Goal: Task Accomplishment & Management: Complete application form

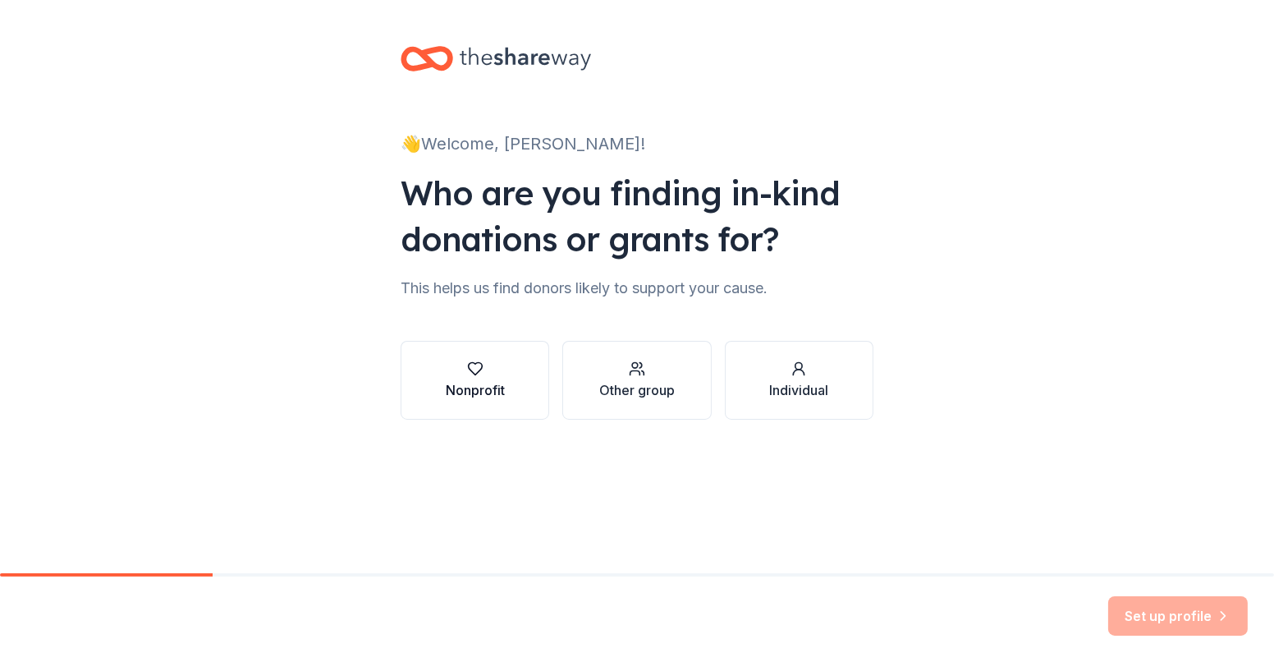
click at [475, 373] on icon "button" at bounding box center [475, 368] width 16 height 16
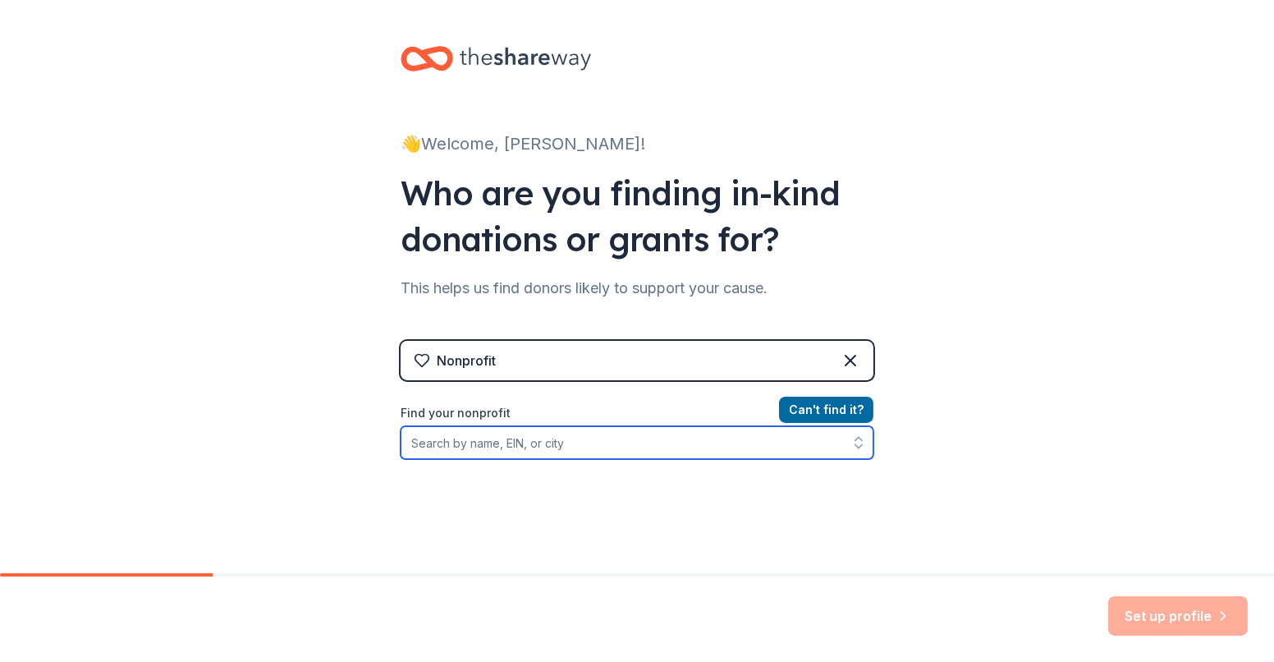
click at [470, 443] on input "Find your nonprofit" at bounding box center [637, 442] width 473 height 33
type input "Outer Circle Foundation"
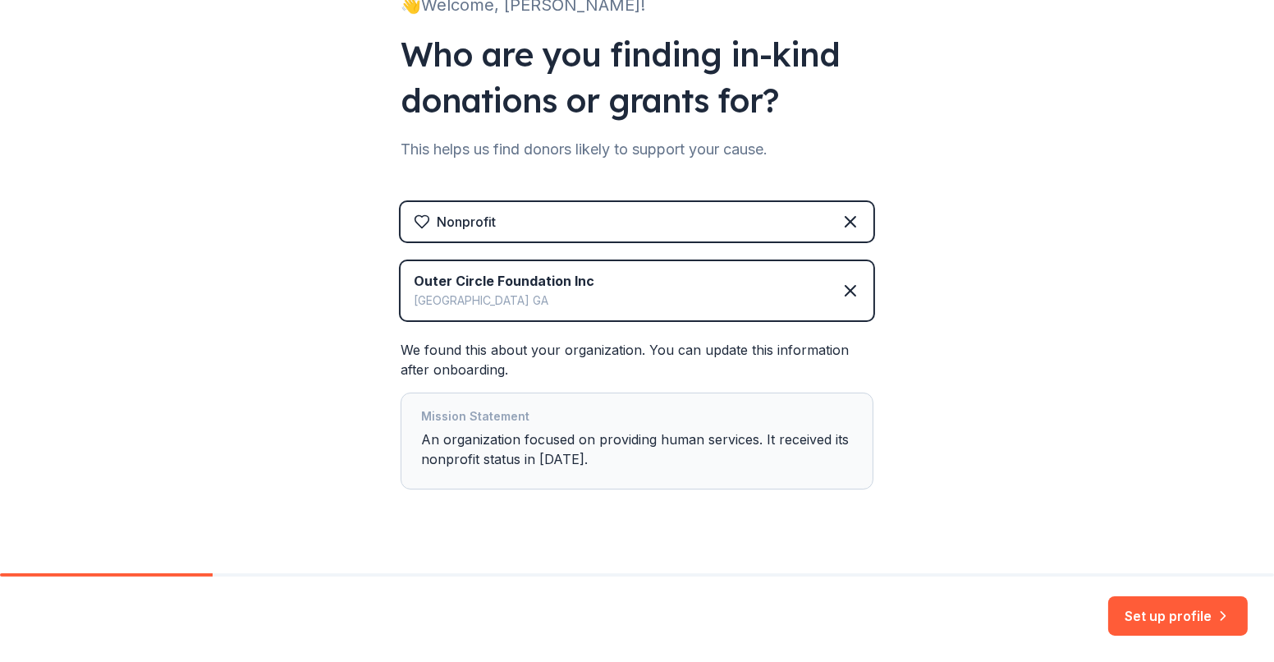
scroll to position [165, 0]
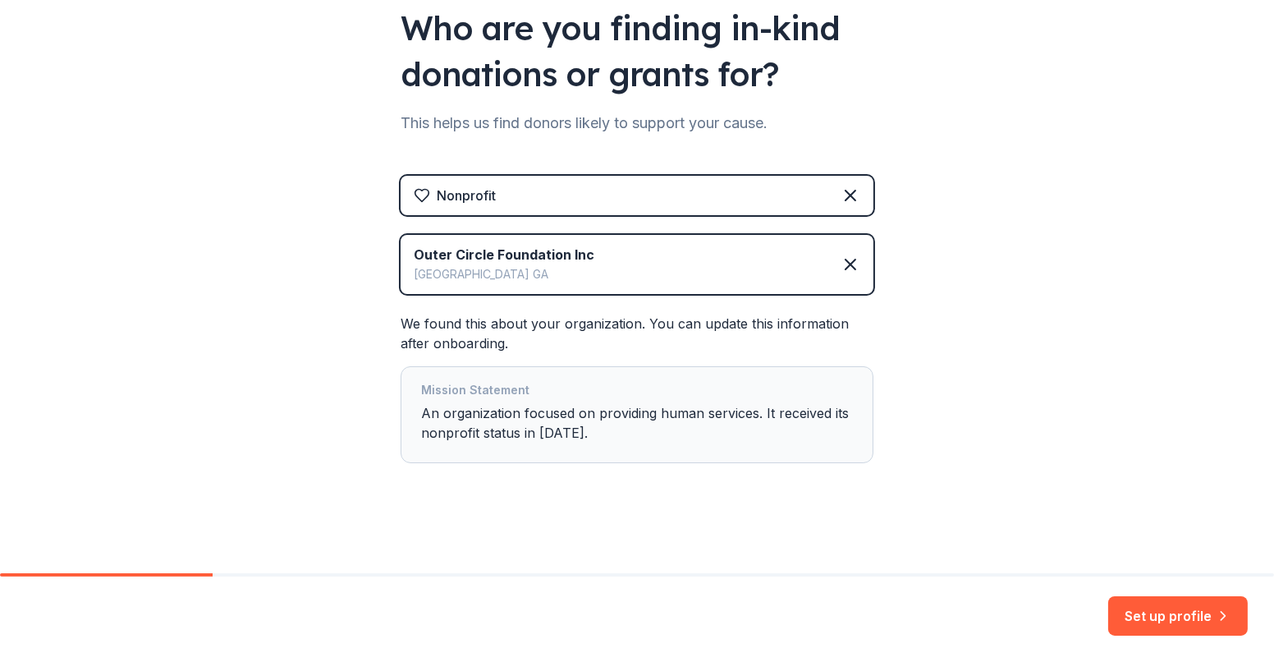
click at [421, 417] on div "Mission Statement An organization focused on providing human services. It recei…" at bounding box center [637, 414] width 432 height 69
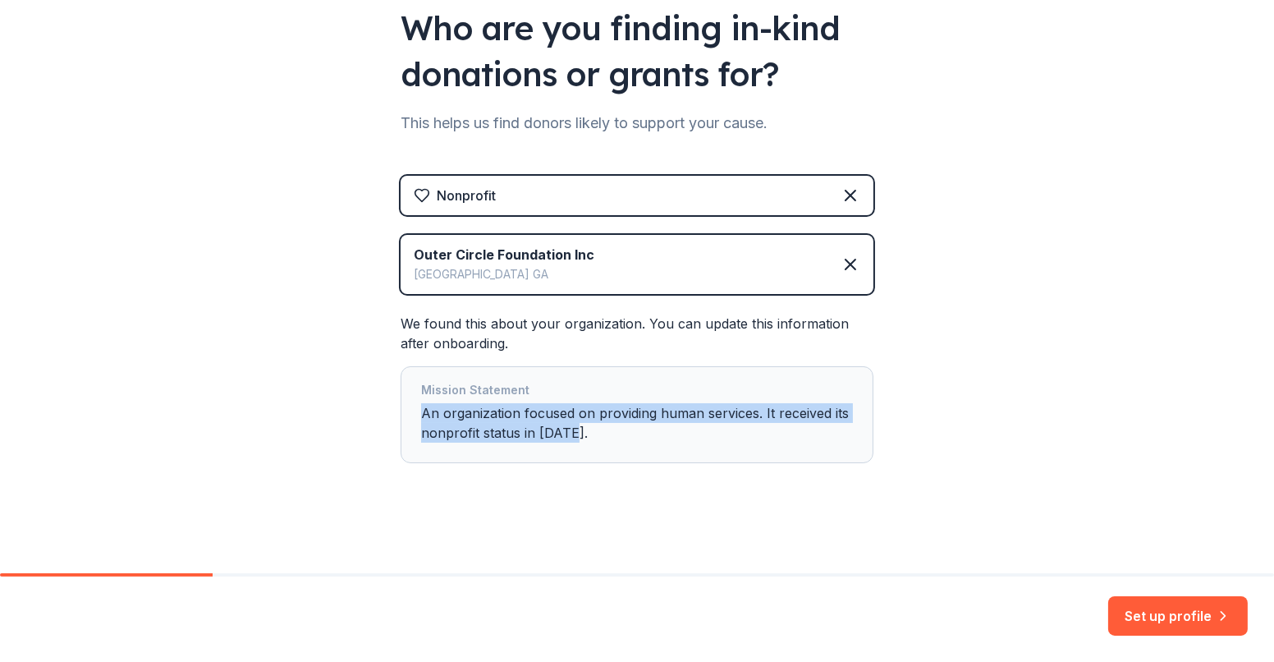
drag, startPoint x: 415, startPoint y: 417, endPoint x: 602, endPoint y: 450, distance: 189.2
click at [602, 450] on div "Mission Statement An organization focused on providing human services. It recei…" at bounding box center [637, 414] width 473 height 97
click at [314, 415] on div "👋 Welcome, Matt! Who are you finding in-kind donations or grants for? This help…" at bounding box center [637, 205] width 1274 height 740
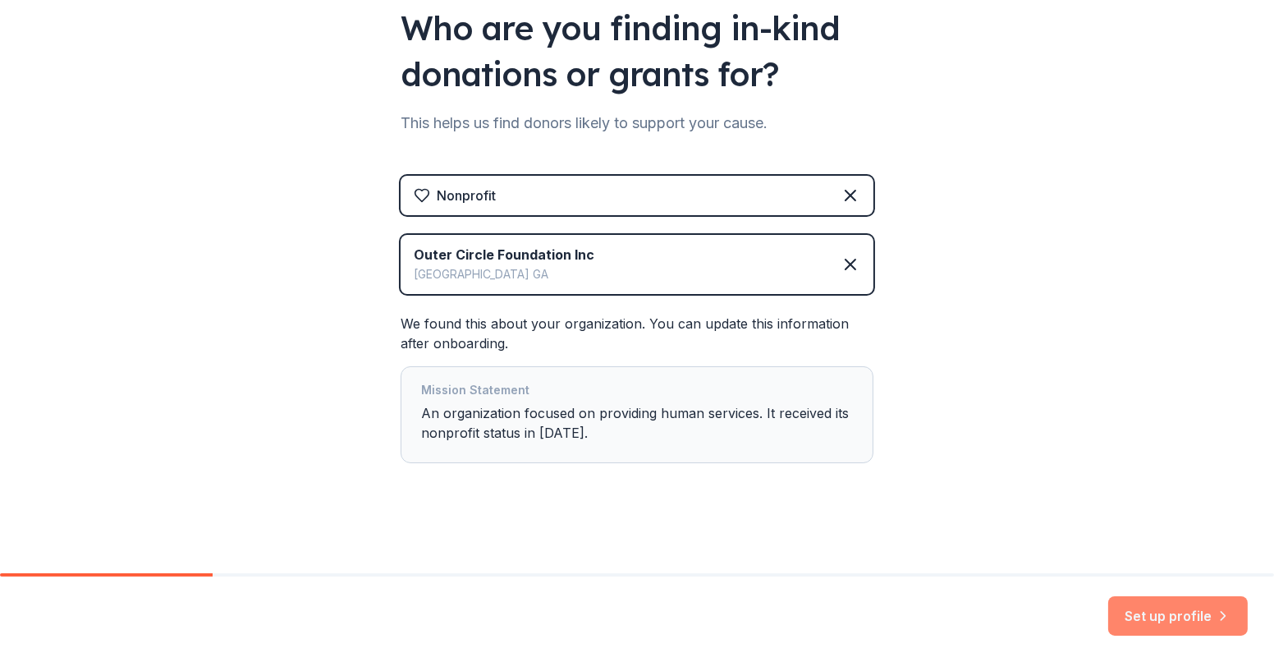
click at [1168, 612] on button "Set up profile" at bounding box center [1178, 615] width 140 height 39
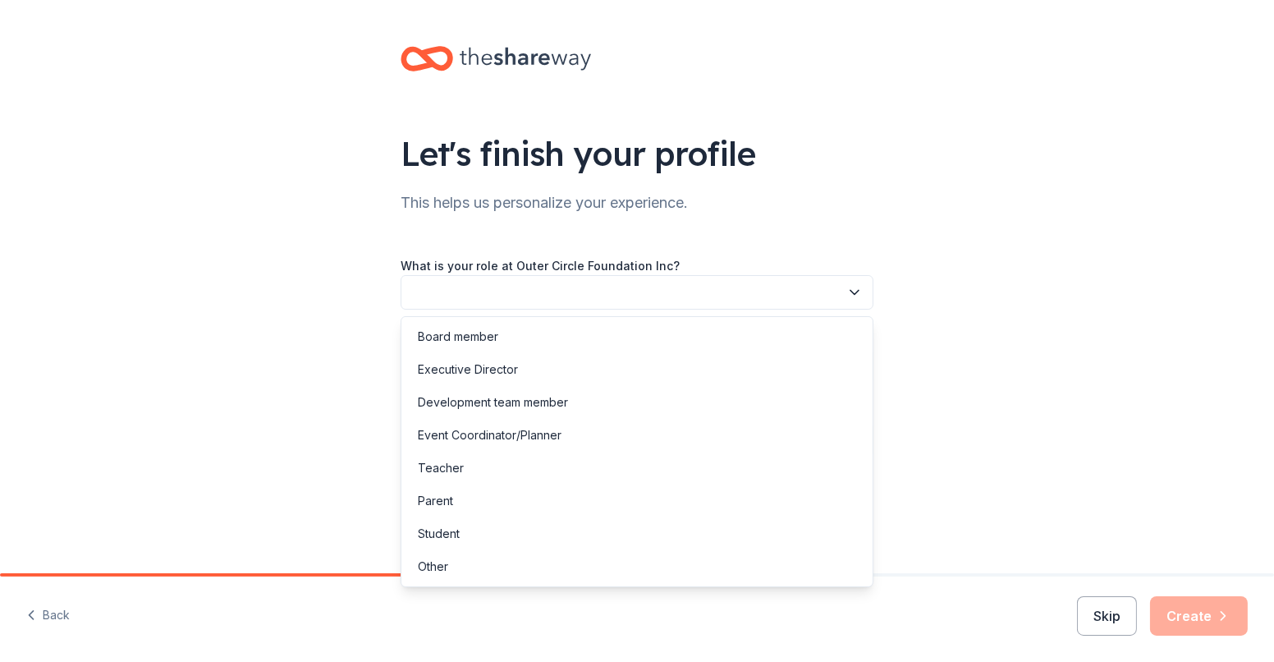
click at [519, 282] on button "button" at bounding box center [637, 292] width 473 height 34
click at [474, 366] on div "Executive Director" at bounding box center [468, 370] width 100 height 20
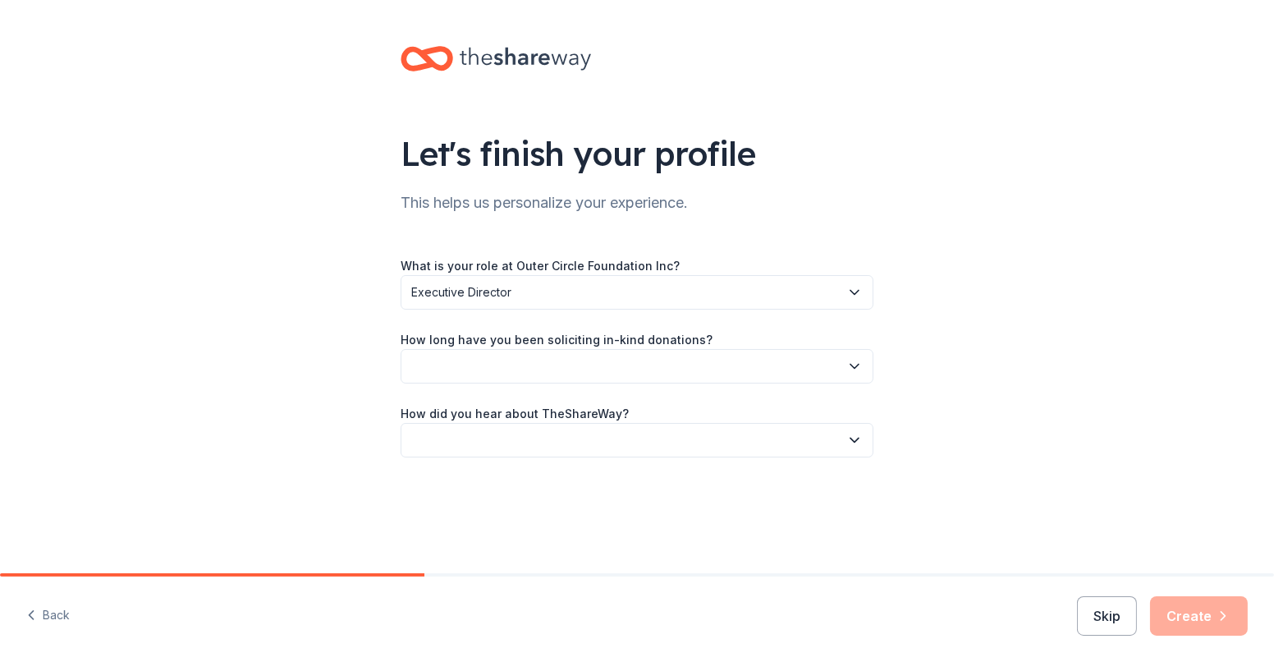
click at [456, 369] on button "button" at bounding box center [637, 366] width 473 height 34
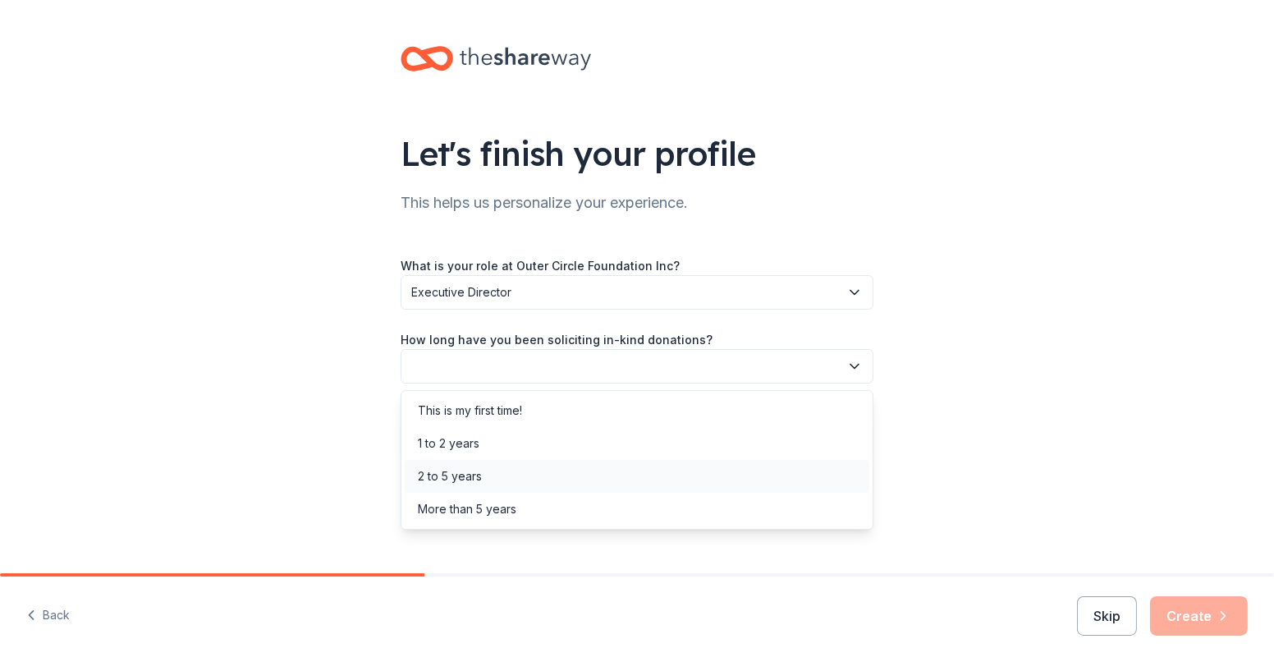
click at [442, 469] on div "2 to 5 years" at bounding box center [450, 476] width 64 height 20
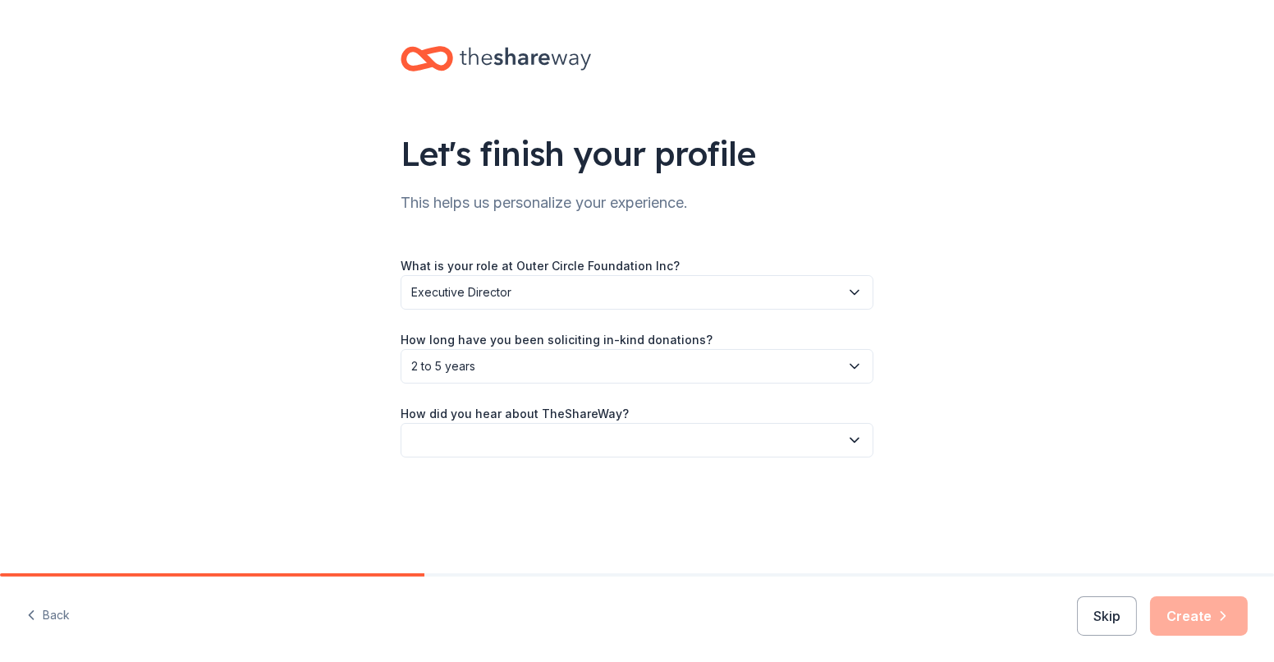
click at [449, 434] on button "button" at bounding box center [637, 440] width 473 height 34
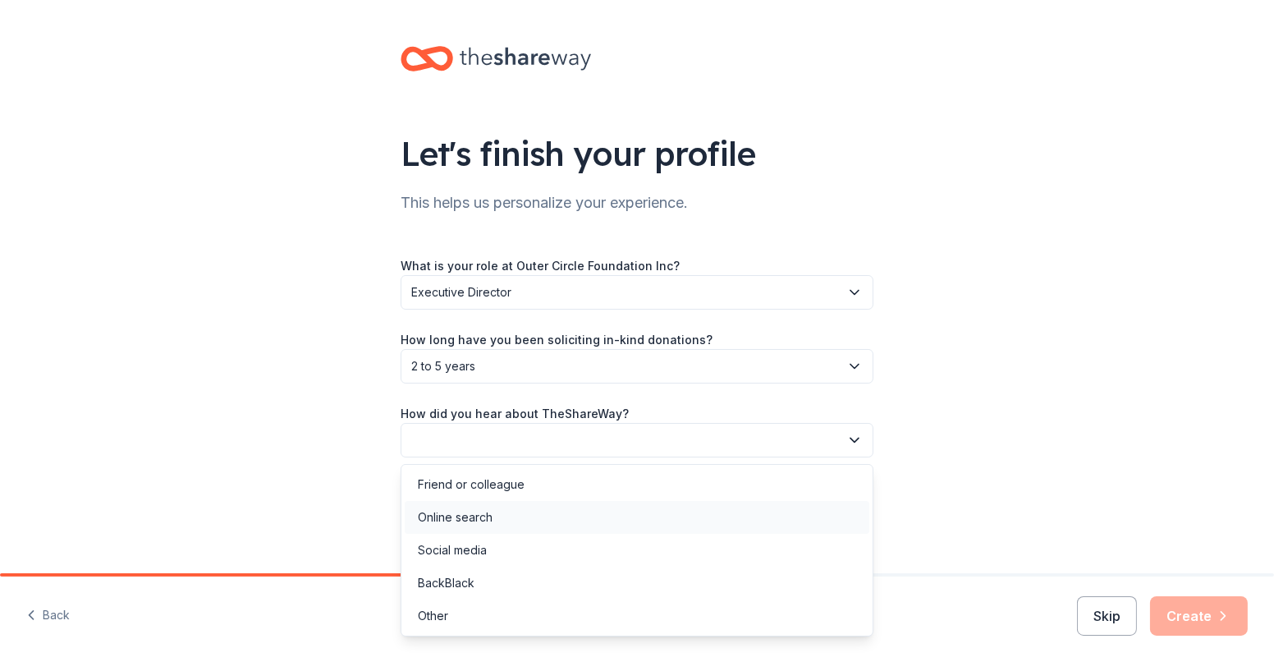
click at [444, 523] on div "Online search" at bounding box center [455, 517] width 75 height 20
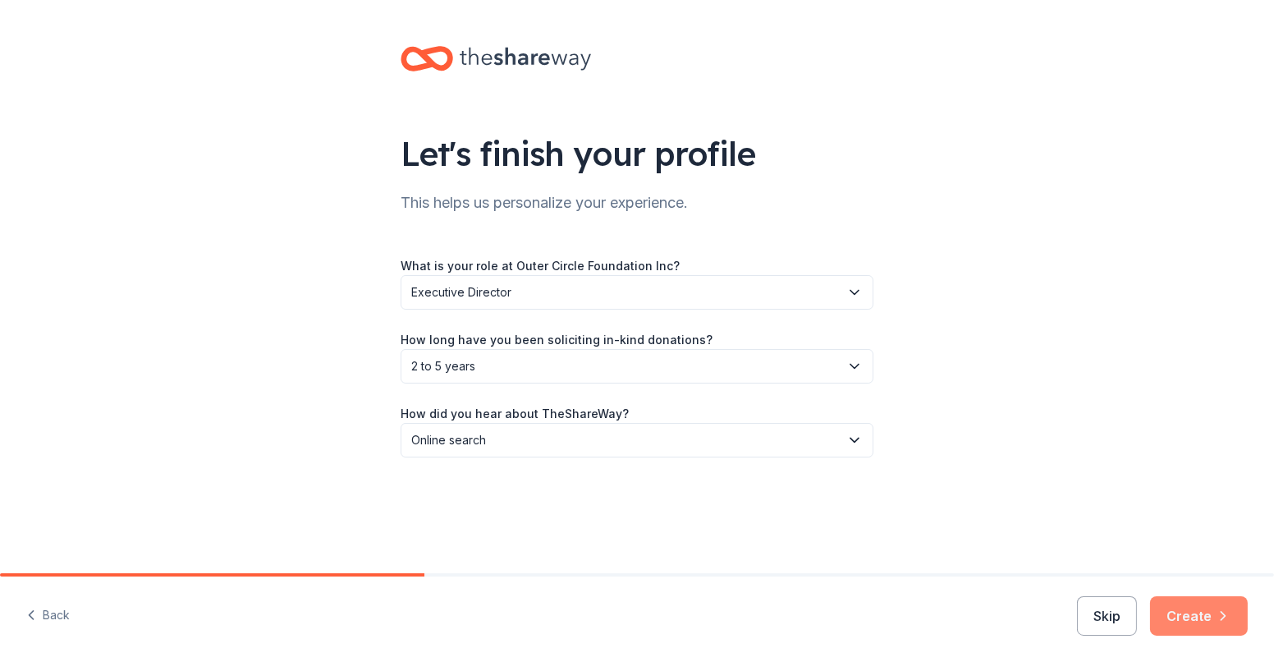
click at [1188, 616] on button "Create" at bounding box center [1199, 615] width 98 height 39
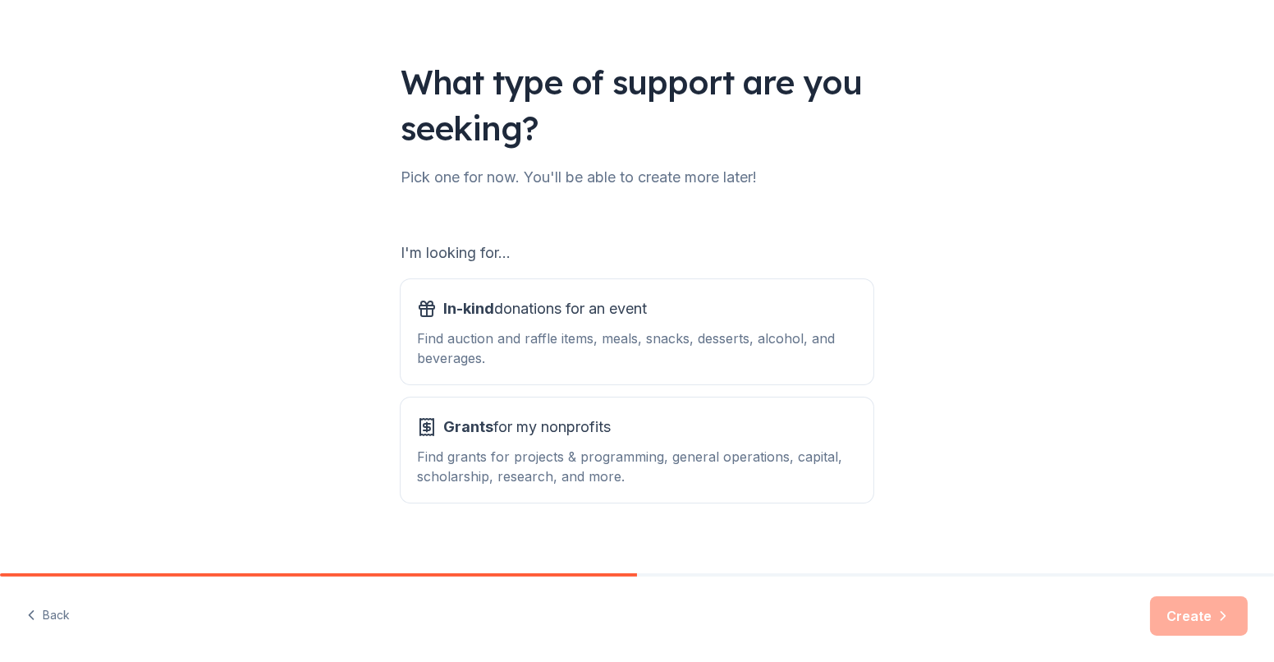
scroll to position [89, 0]
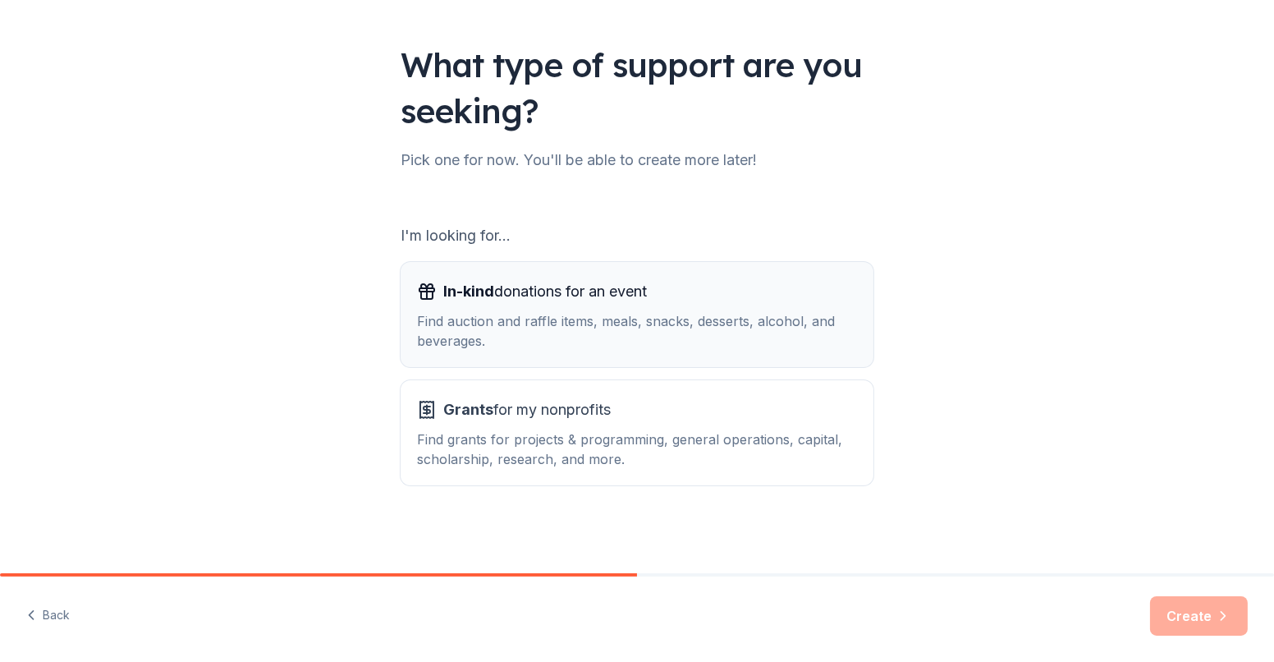
click at [479, 312] on div "Find auction and raffle items, meals, snacks, desserts, alcohol, and beverages." at bounding box center [637, 330] width 440 height 39
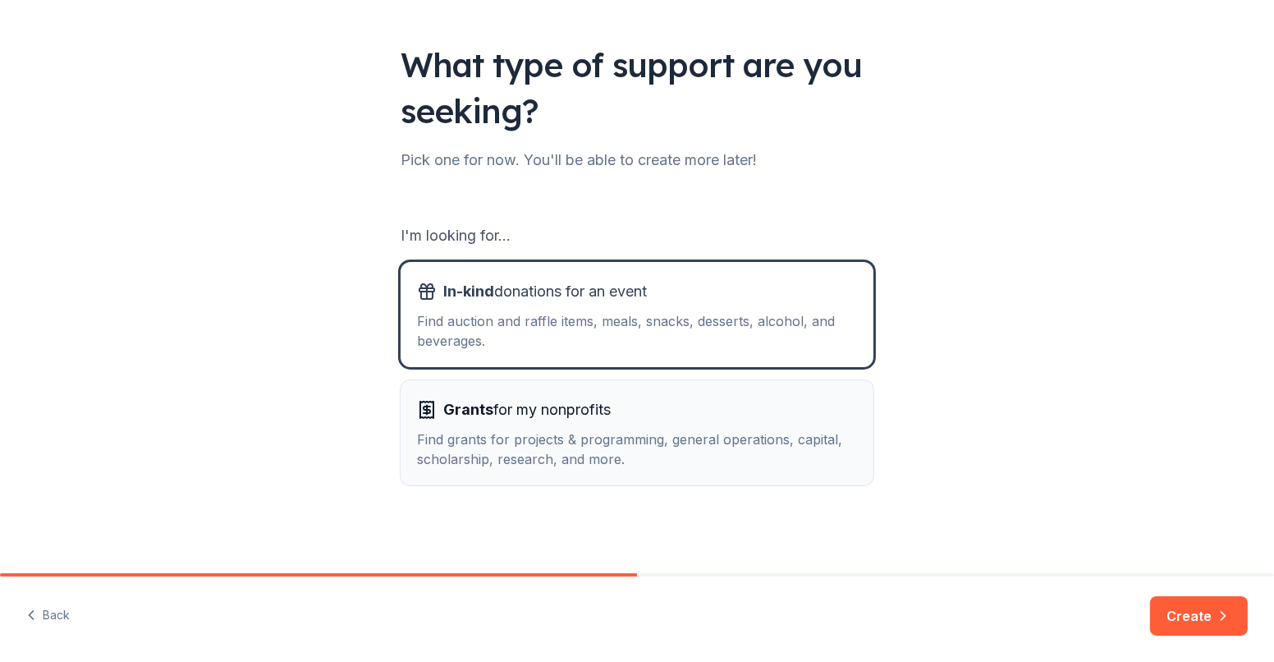
click at [463, 448] on div "Find grants for projects & programming, general operations, capital, scholarshi…" at bounding box center [637, 448] width 440 height 39
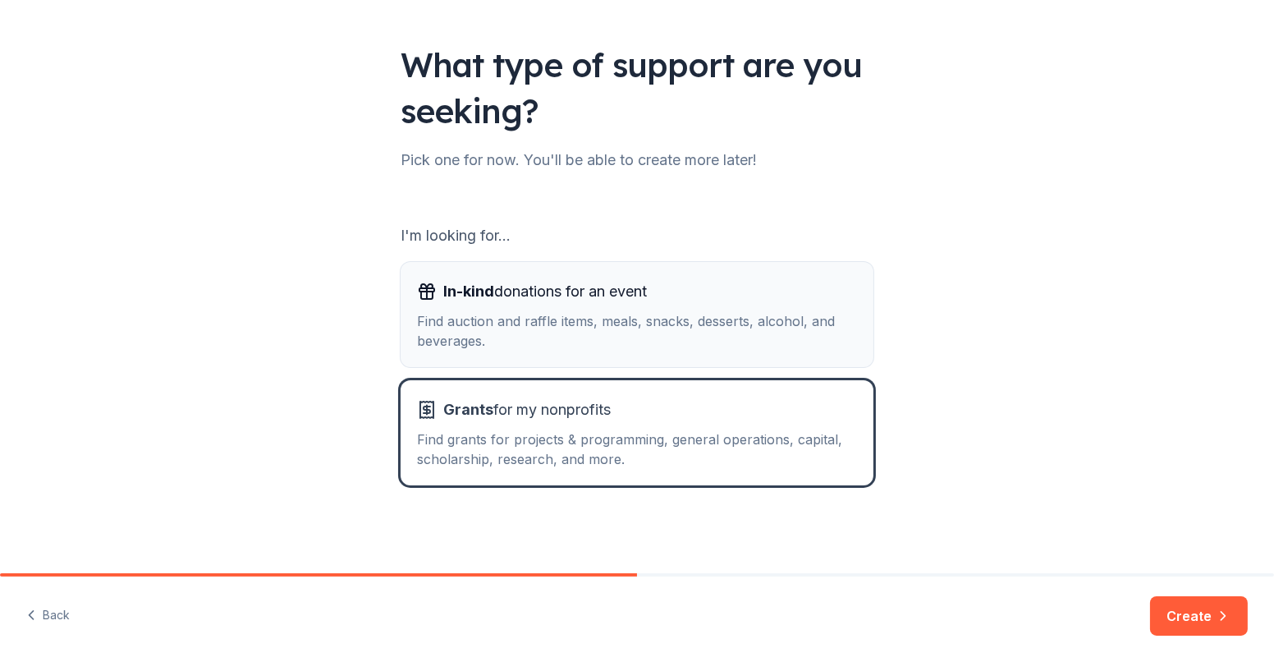
click at [467, 331] on div "Find auction and raffle items, meals, snacks, desserts, alcohol, and beverages." at bounding box center [637, 330] width 440 height 39
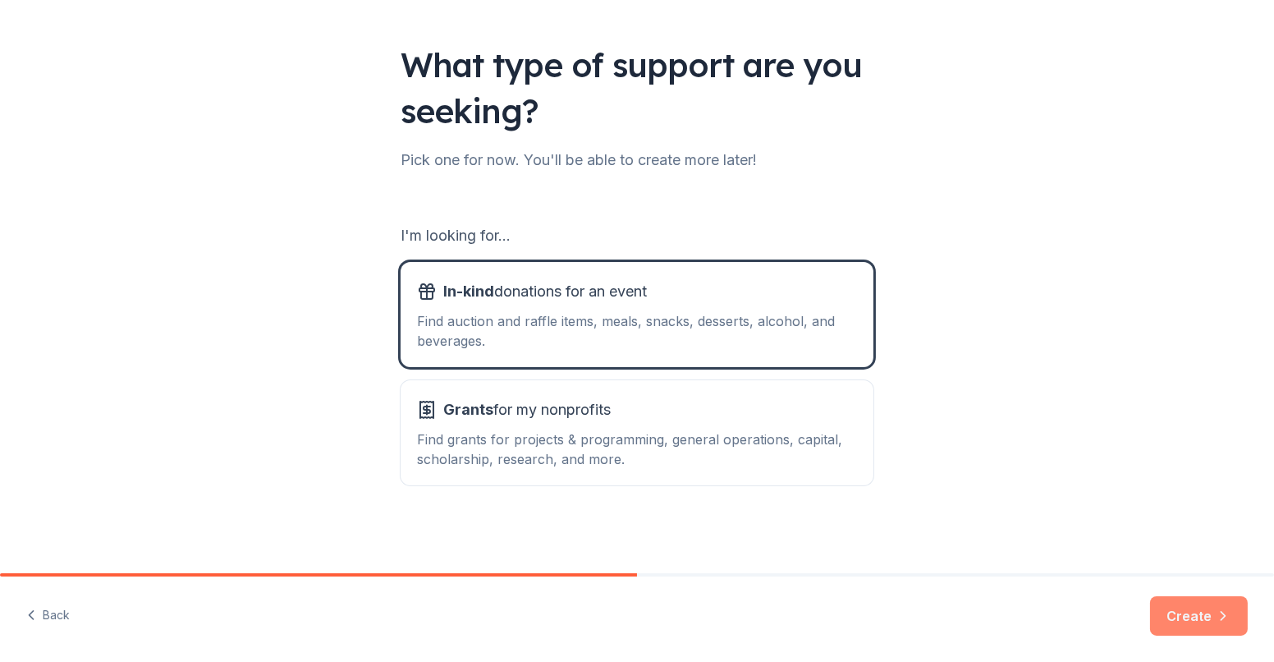
click at [1184, 615] on button "Create" at bounding box center [1199, 615] width 98 height 39
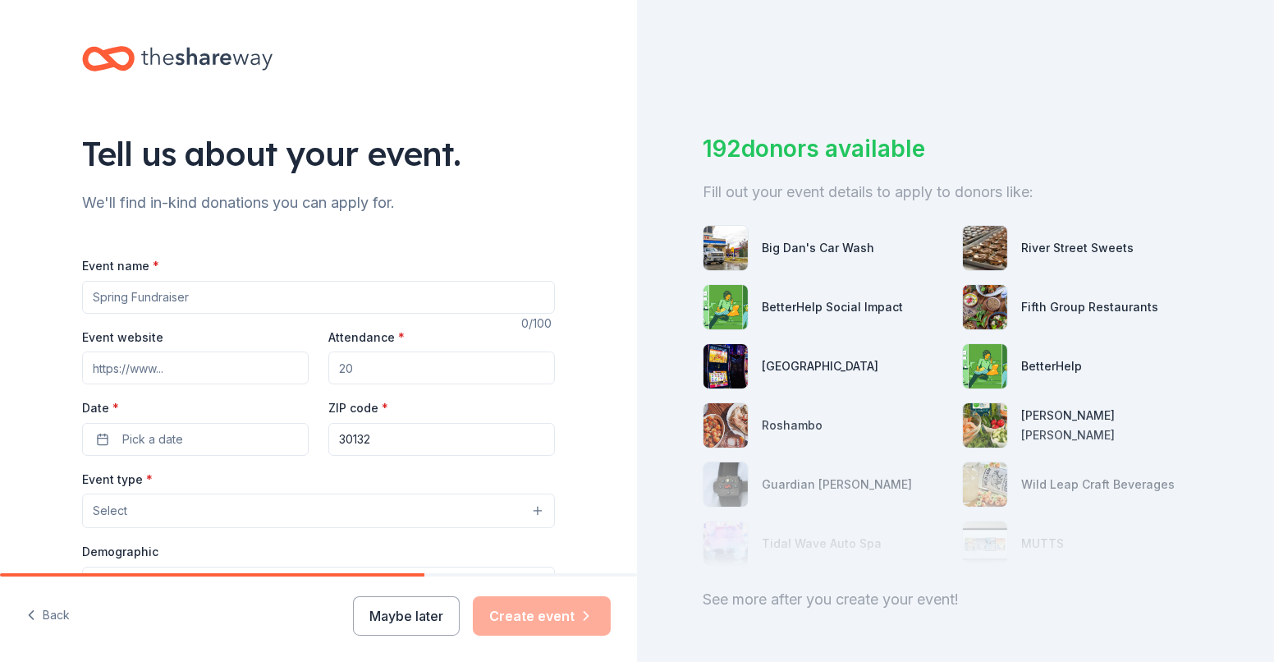
click at [145, 287] on input "Event name *" at bounding box center [318, 297] width 473 height 33
type input "4th Annual Outer Circle Foundation Golf Outing"
click at [121, 368] on input "Event website" at bounding box center [195, 367] width 227 height 33
drag, startPoint x: 265, startPoint y: 369, endPoint x: -63, endPoint y: 384, distance: 328.8
click at [0, 384] on html "Tell us about your event. We'll find in-kind donations you can apply for. Event…" at bounding box center [637, 331] width 1274 height 662
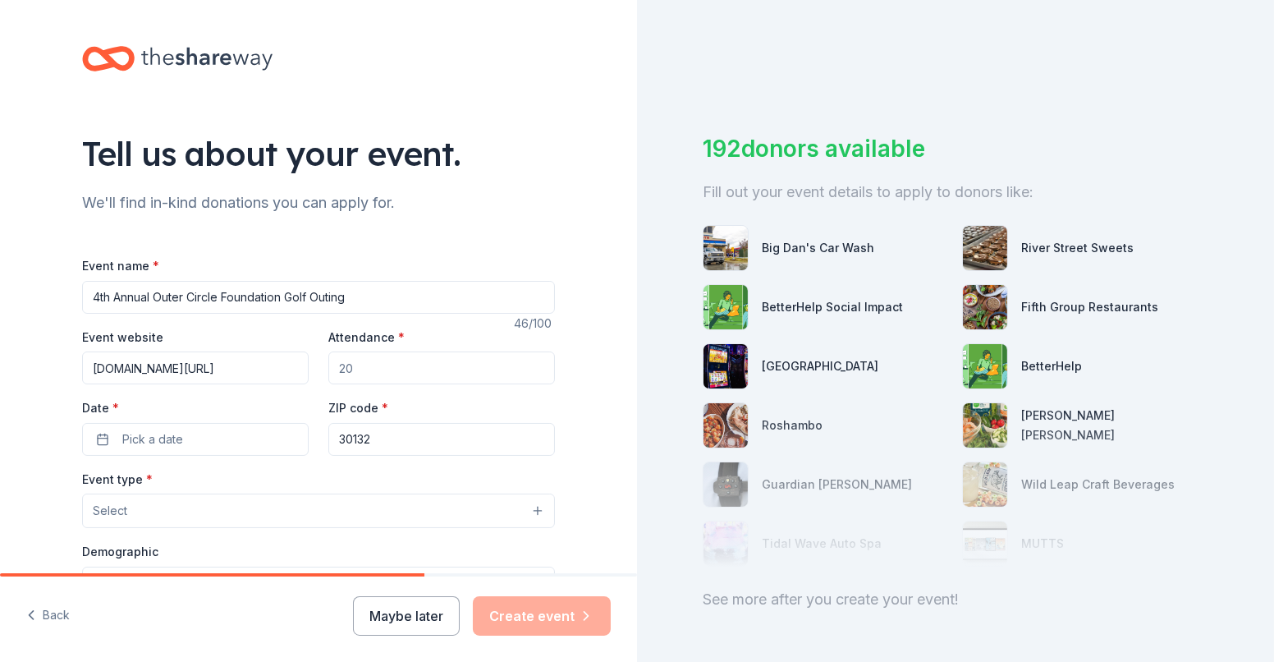
paste input "https://www.outercirclefoundation.org/2025golfoutingbearsbestga"
type input "https://www.outercirclefoundation.org/2025golfoutingbearsbestga"
drag, startPoint x: 374, startPoint y: 361, endPoint x: 294, endPoint y: 360, distance: 79.7
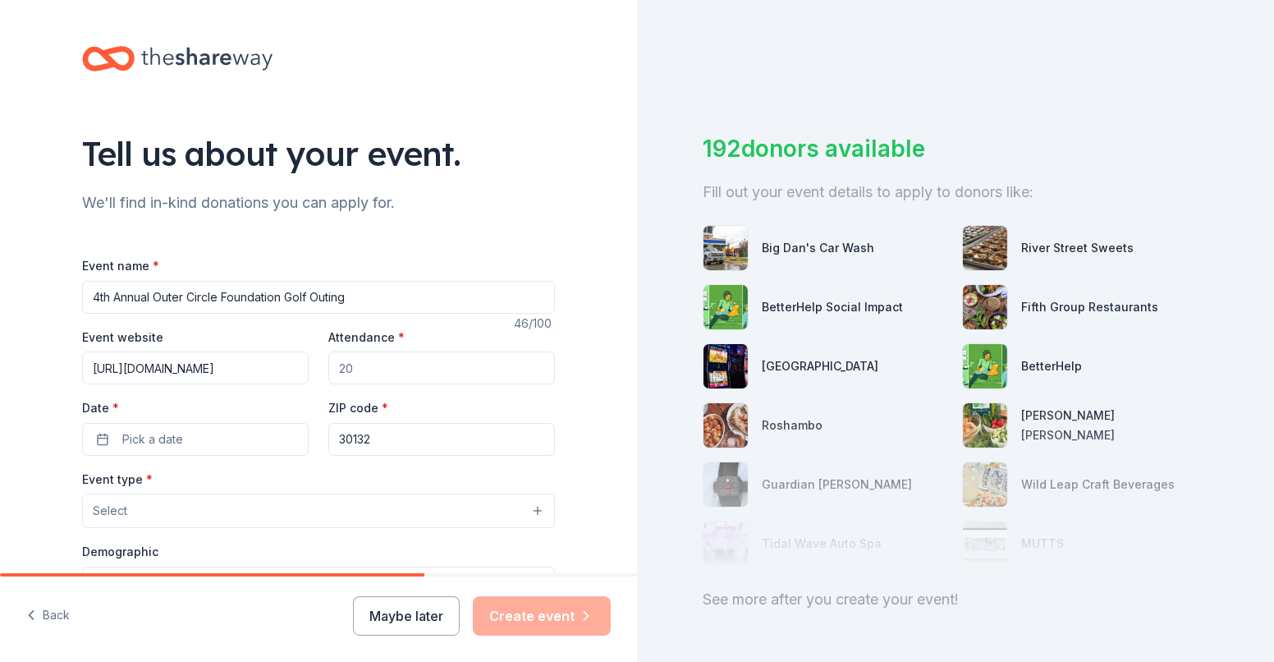
click at [294, 360] on div "Event website https://www.outercirclefoundation.org/2025golfoutingbearsbestga A…" at bounding box center [318, 391] width 473 height 129
type input "120"
click at [190, 430] on button "Pick a date" at bounding box center [195, 439] width 227 height 33
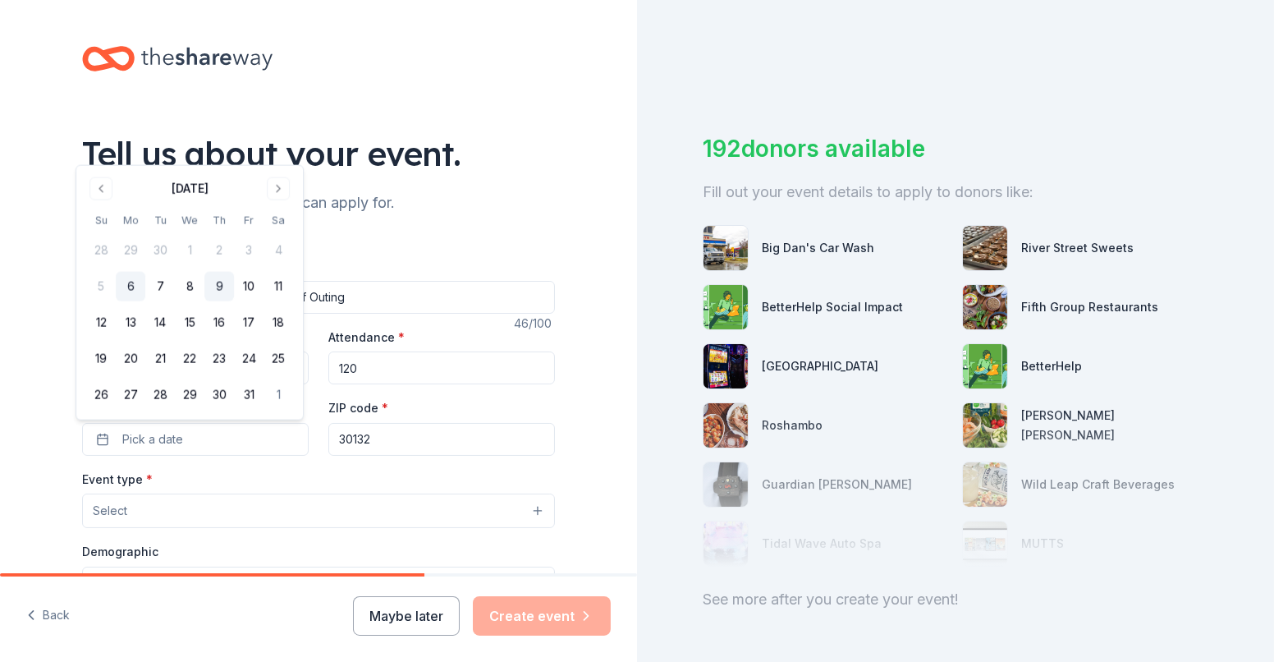
click at [218, 287] on button "9" at bounding box center [219, 287] width 30 height 30
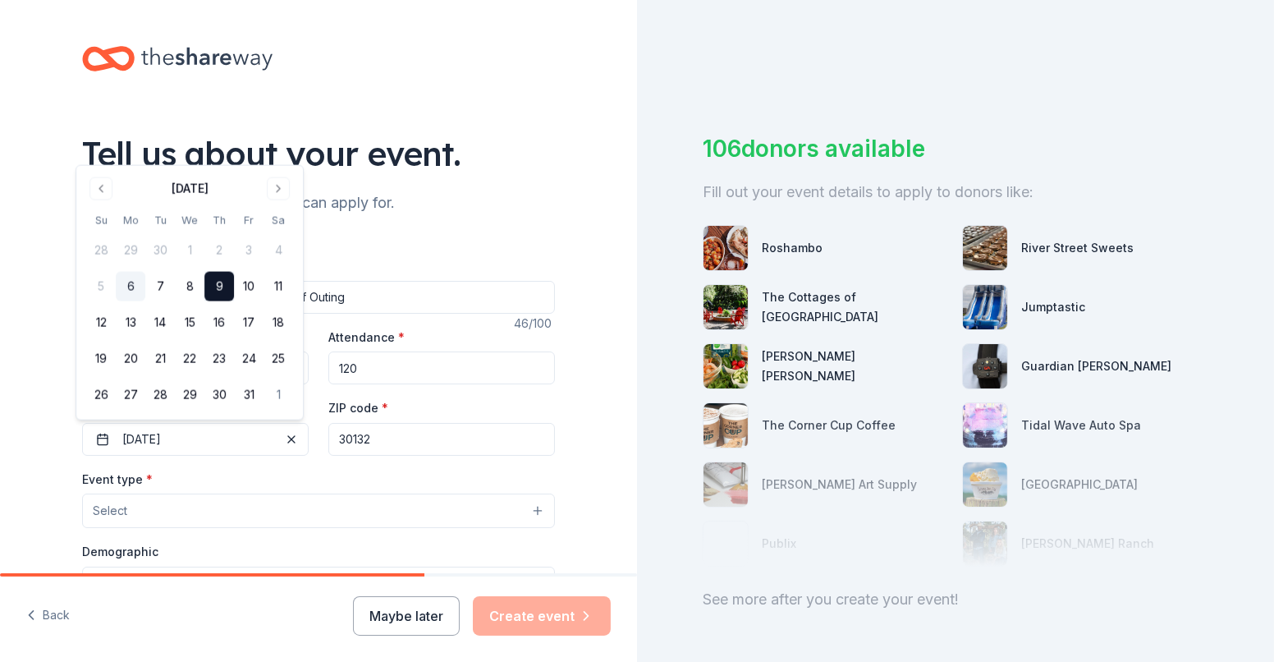
click at [399, 438] on input "30132" at bounding box center [441, 439] width 227 height 33
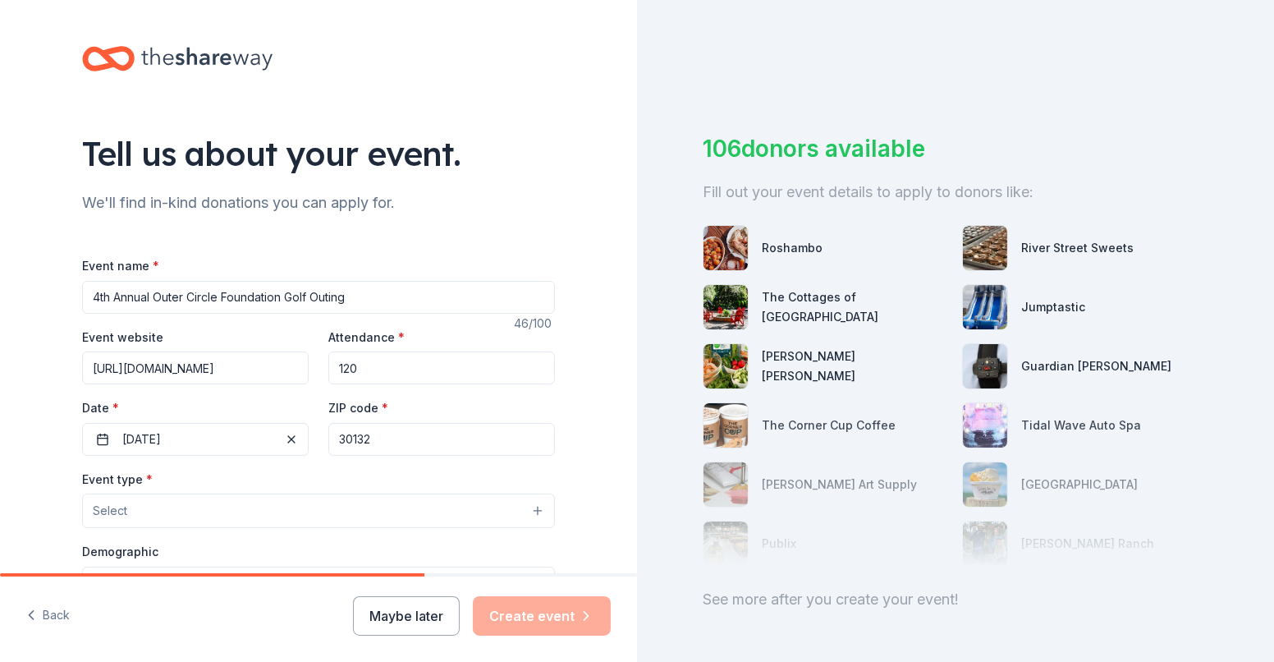
click at [183, 489] on div "Event type * Select" at bounding box center [318, 499] width 473 height 60
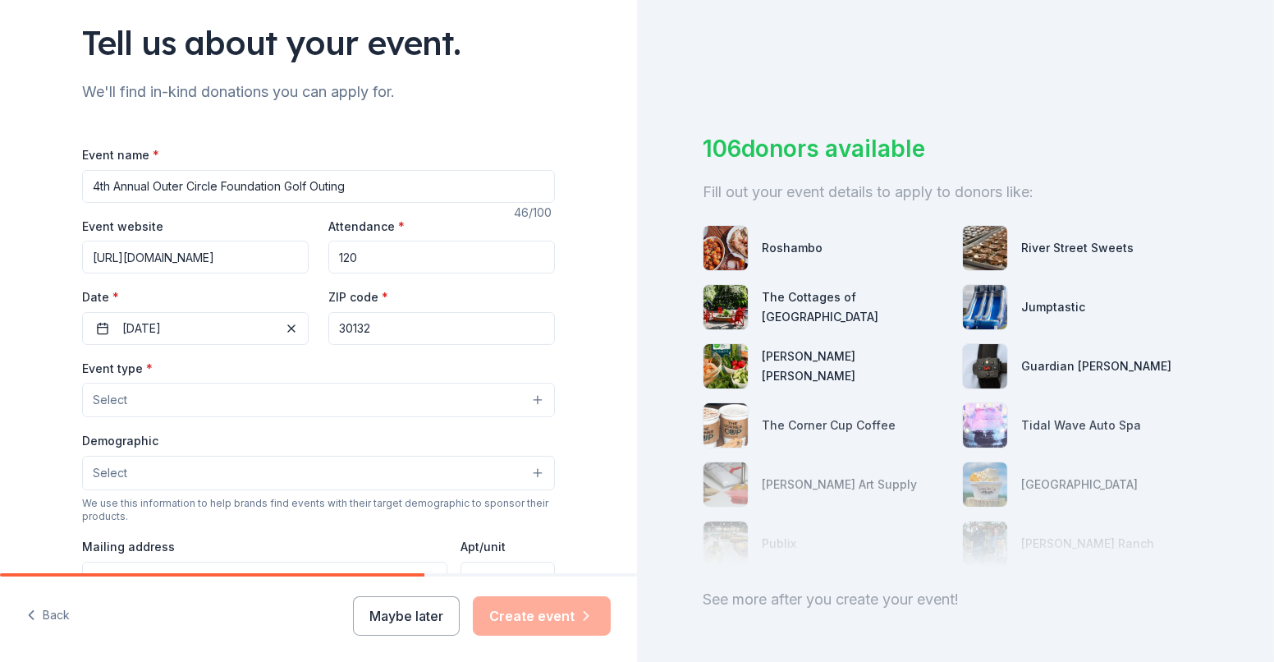
scroll to position [113, 0]
click at [175, 406] on button "Select" at bounding box center [318, 397] width 473 height 34
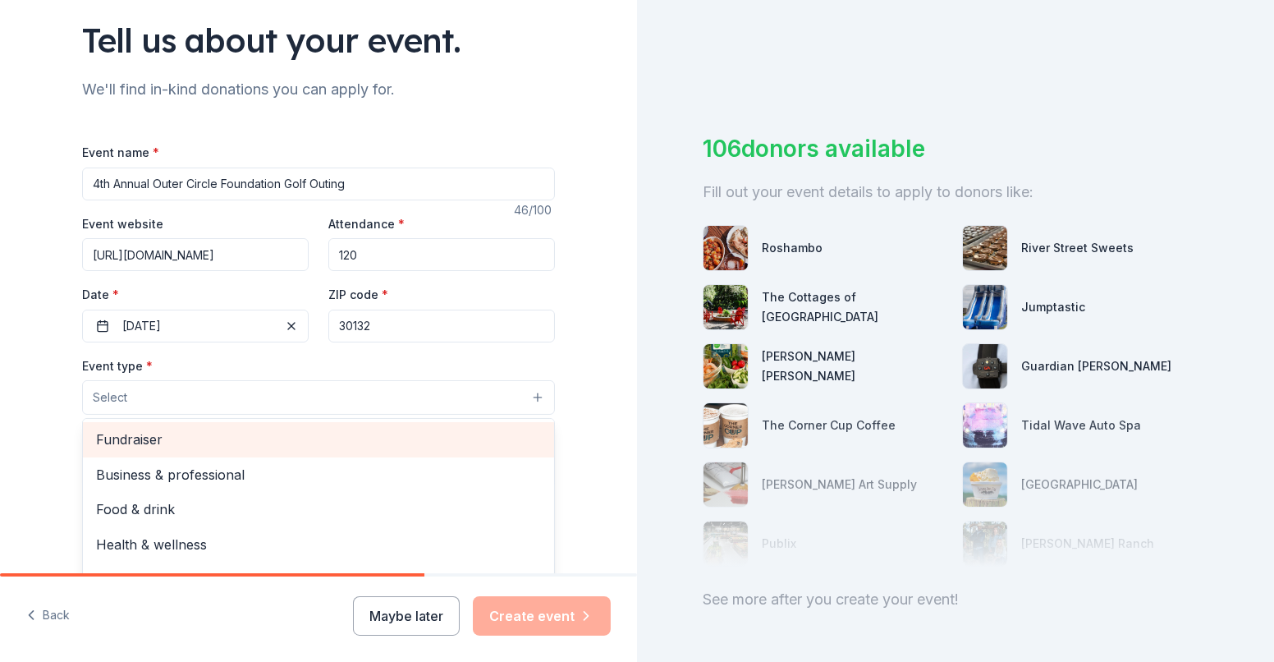
click at [158, 436] on span "Fundraiser" at bounding box center [318, 439] width 445 height 21
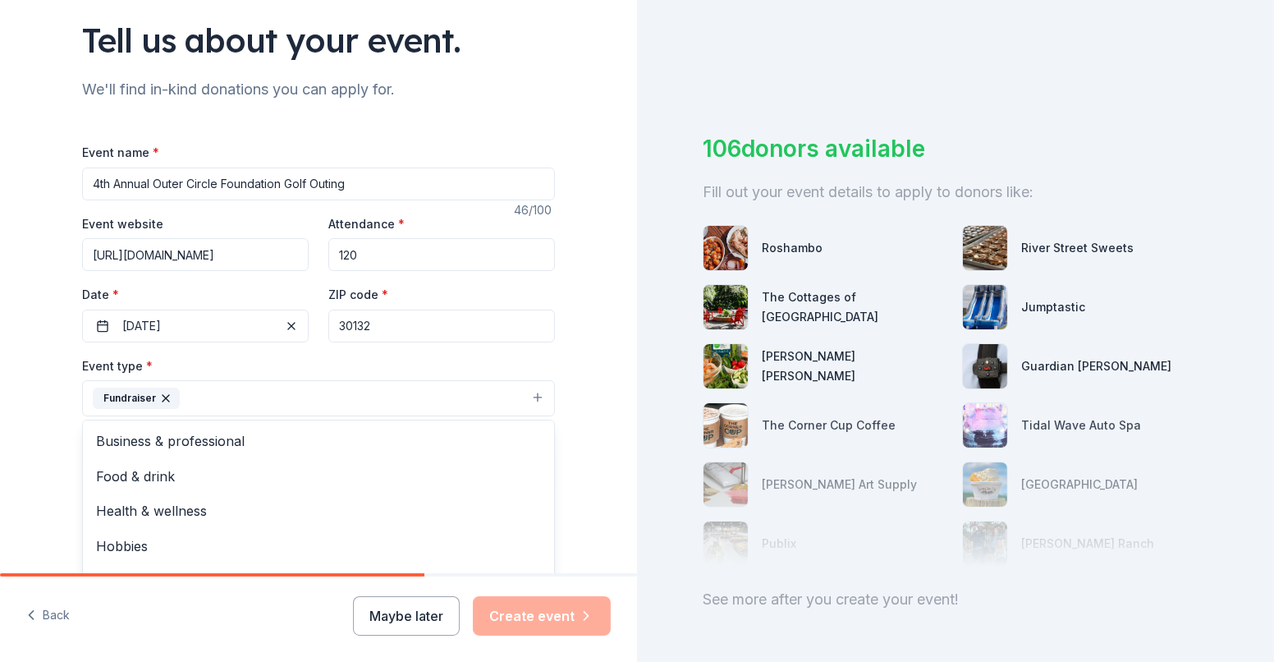
scroll to position [114, 0]
click at [2, 383] on div "Tell us about your event. We'll find in-kind donations you can apply for. Event…" at bounding box center [318, 433] width 637 height 1094
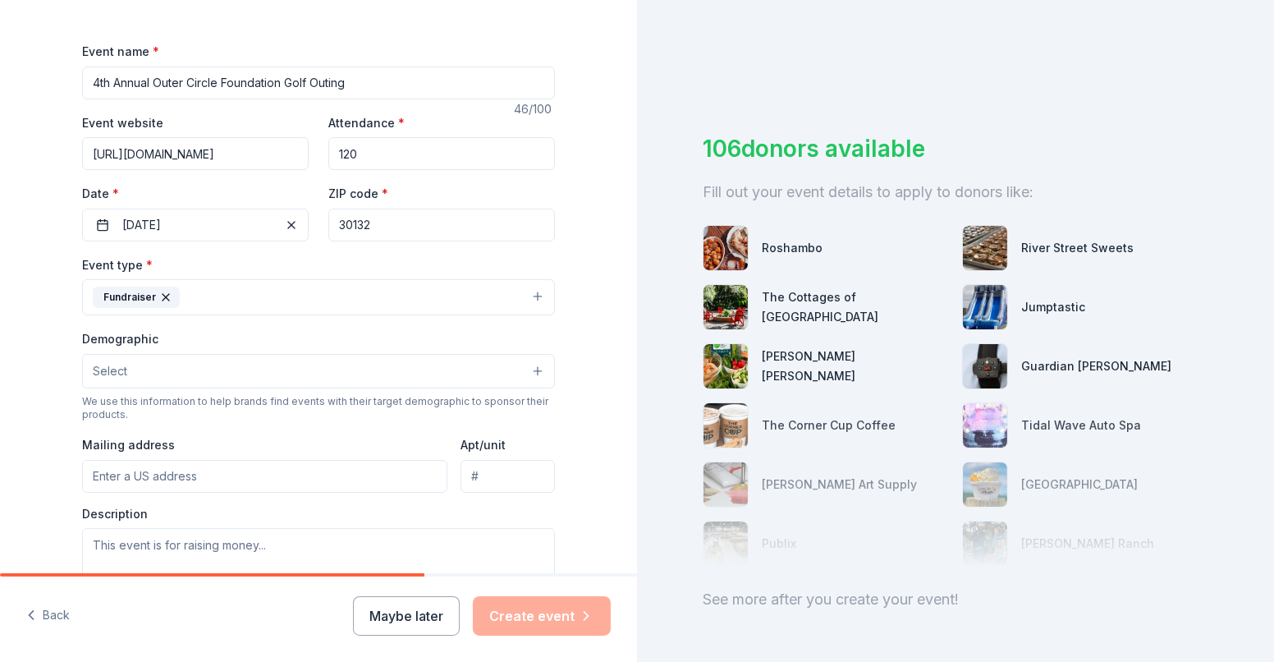
scroll to position [216, 0]
click at [163, 361] on button "Select" at bounding box center [318, 369] width 473 height 34
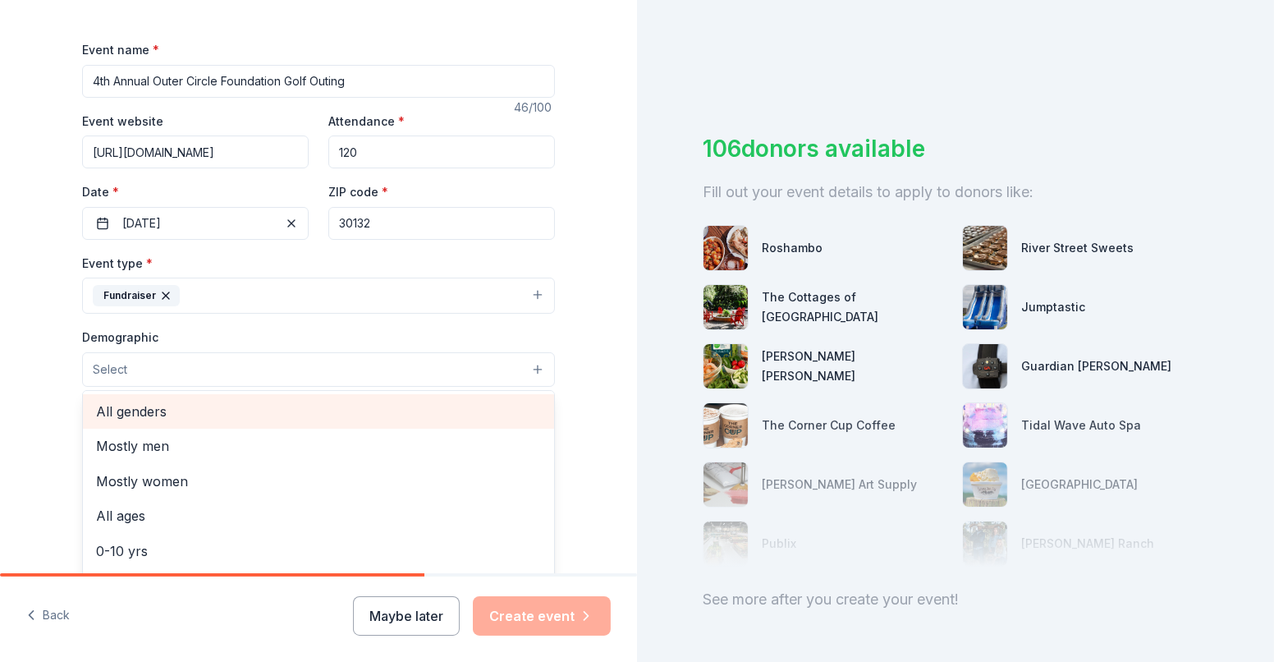
click at [142, 409] on span "All genders" at bounding box center [318, 411] width 445 height 21
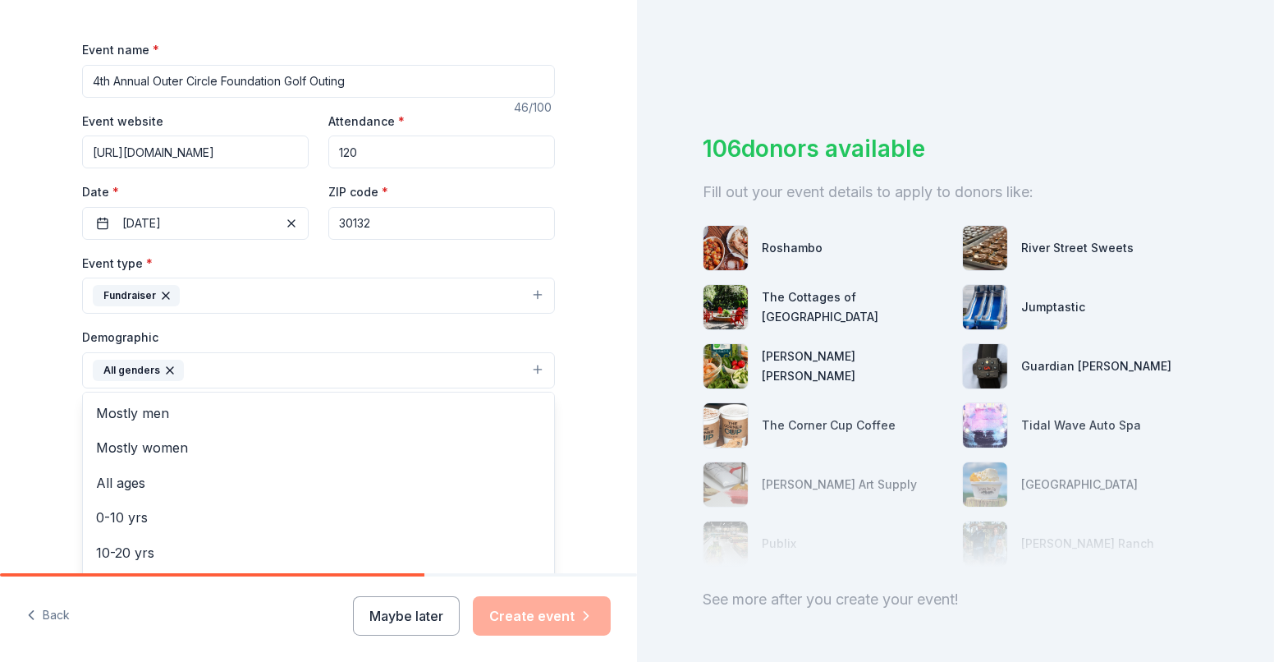
click at [30, 339] on div "Tell us about your event. We'll find in-kind donations you can apply for. Event…" at bounding box center [318, 332] width 637 height 1096
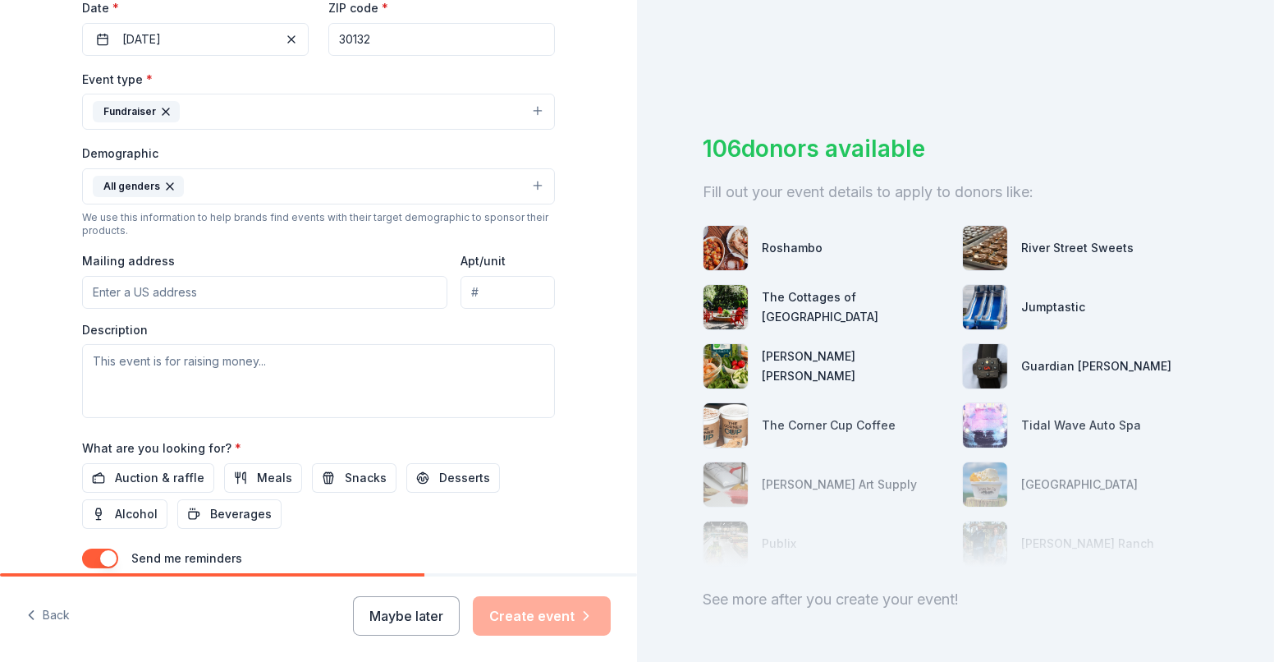
scroll to position [401, 0]
click at [158, 281] on input "Mailing address" at bounding box center [264, 290] width 365 height 33
click at [194, 287] on input "342 Woodland Path" at bounding box center [264, 290] width 365 height 33
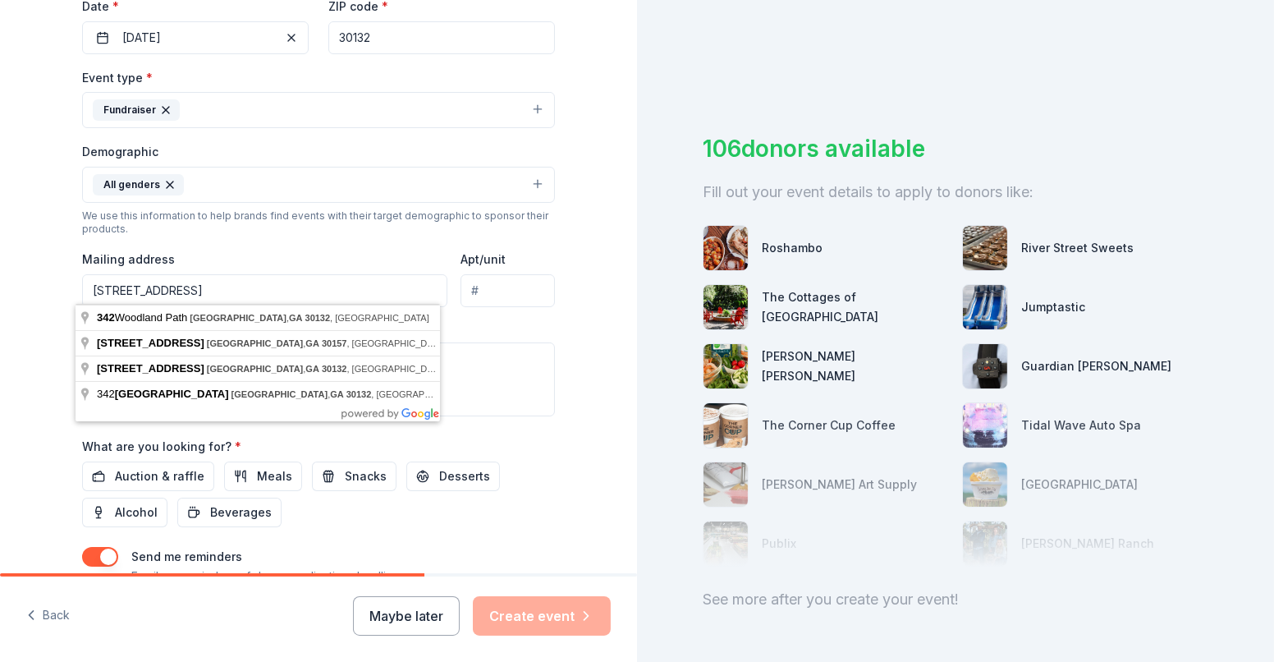
type input "342 Woodland Path, Dallas, GA 30132"
click at [21, 278] on div "Tell us about your event. We'll find in-kind donations you can apply for. Event…" at bounding box center [318, 147] width 637 height 1096
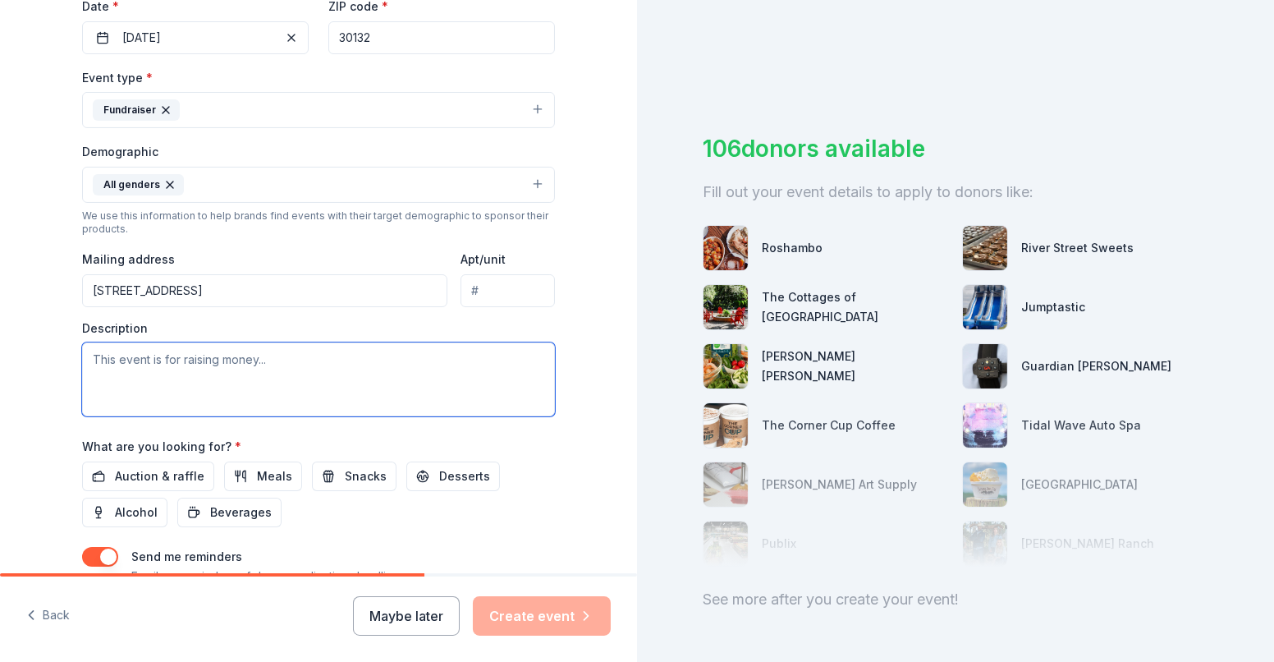
click at [90, 345] on textarea at bounding box center [318, 379] width 473 height 74
click at [176, 360] on textarea at bounding box center [318, 379] width 473 height 74
paste textarea "Tee off for a great cause: every swing supports our mission to empower veterans…"
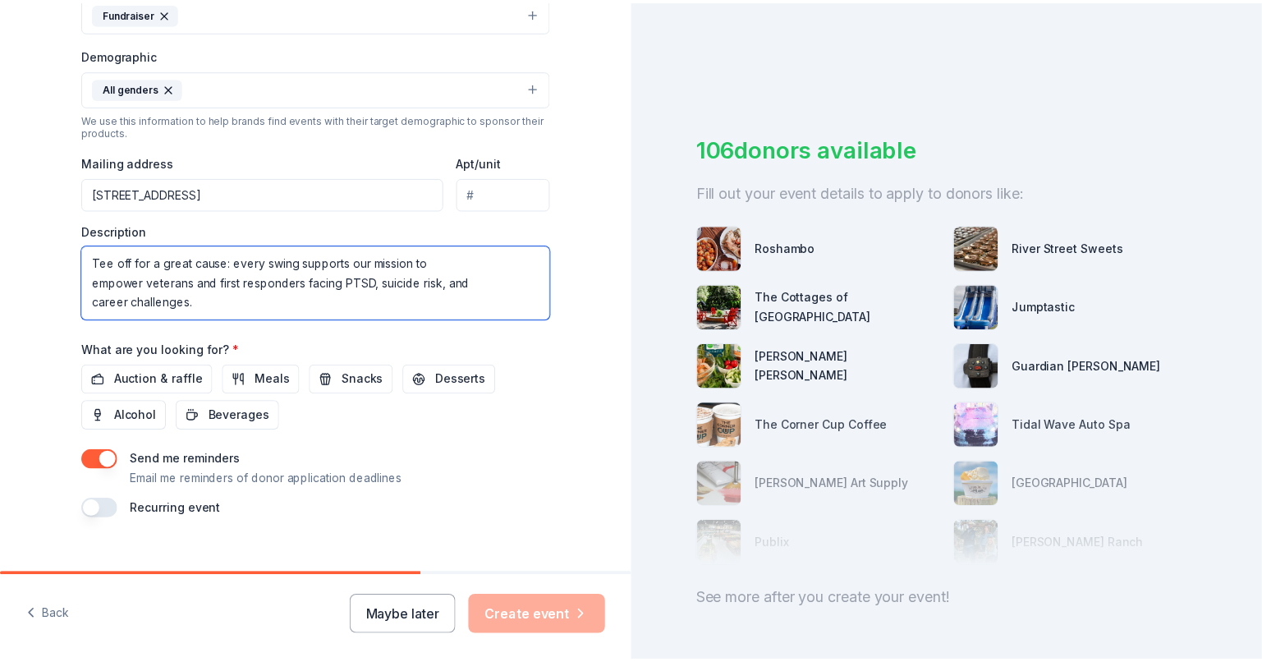
scroll to position [519, 0]
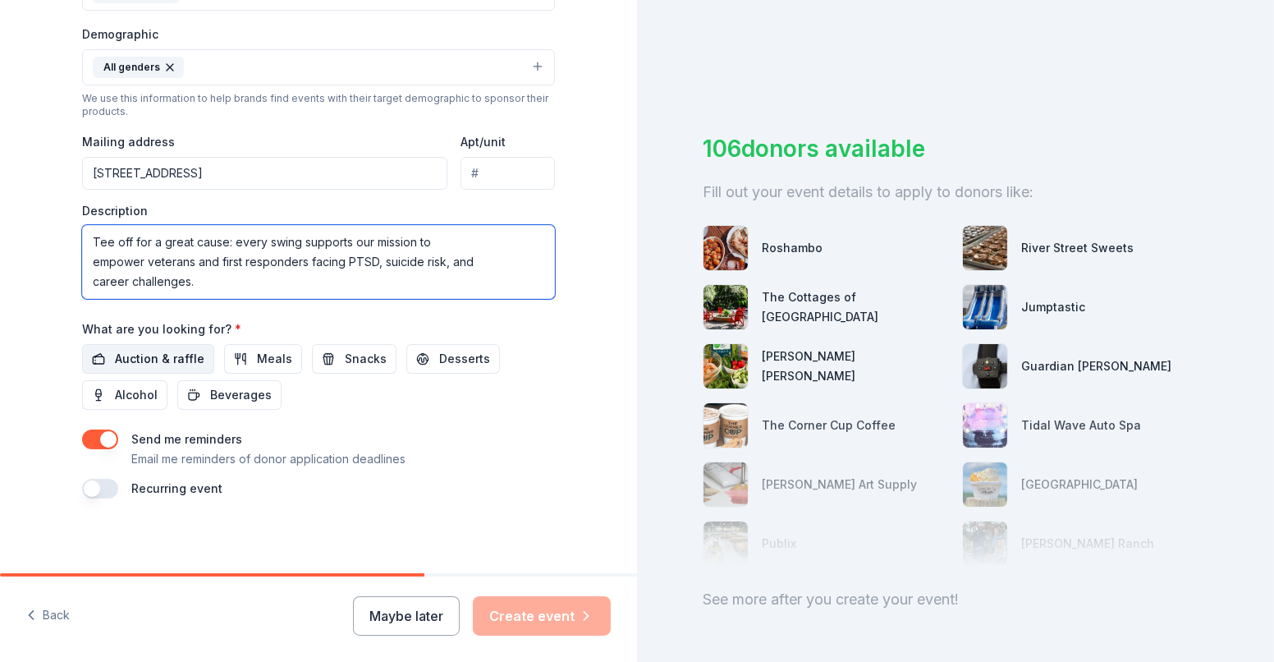
type textarea "Tee off for a great cause: every swing supports our mission to empower veterans…"
click at [155, 360] on span "Auction & raffle" at bounding box center [159, 359] width 89 height 20
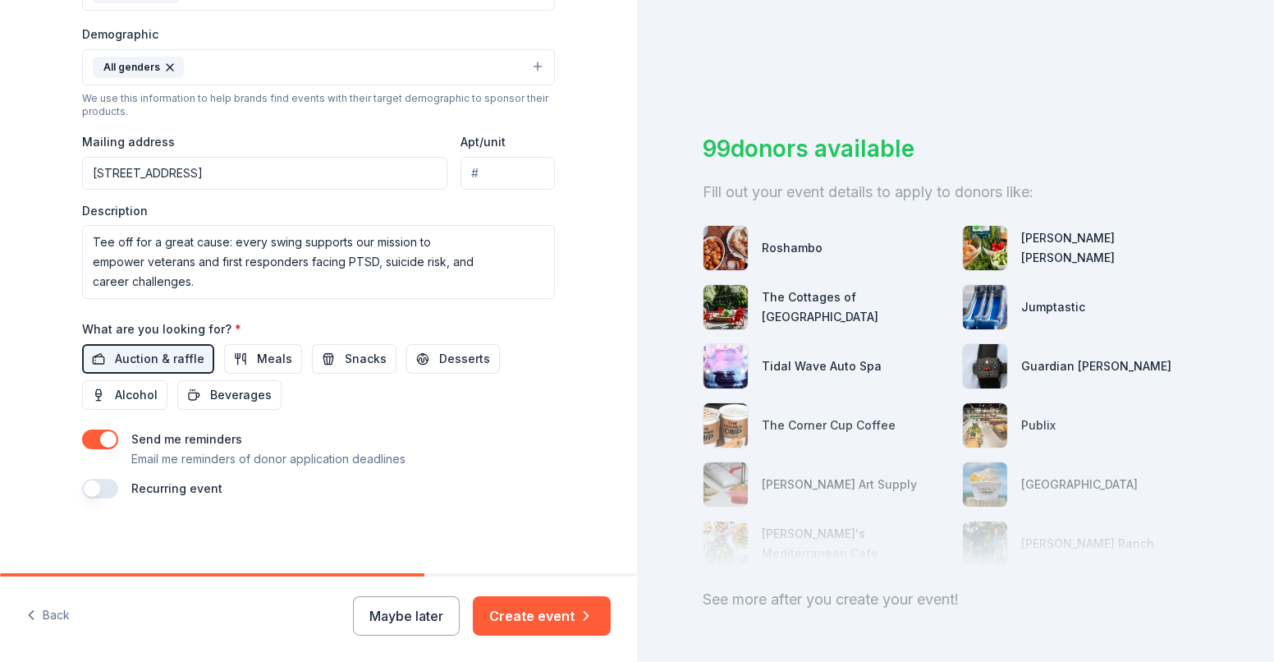
click at [85, 438] on button "button" at bounding box center [100, 439] width 36 height 20
click at [107, 436] on button "button" at bounding box center [100, 439] width 36 height 20
click at [540, 613] on button "Create event" at bounding box center [542, 615] width 138 height 39
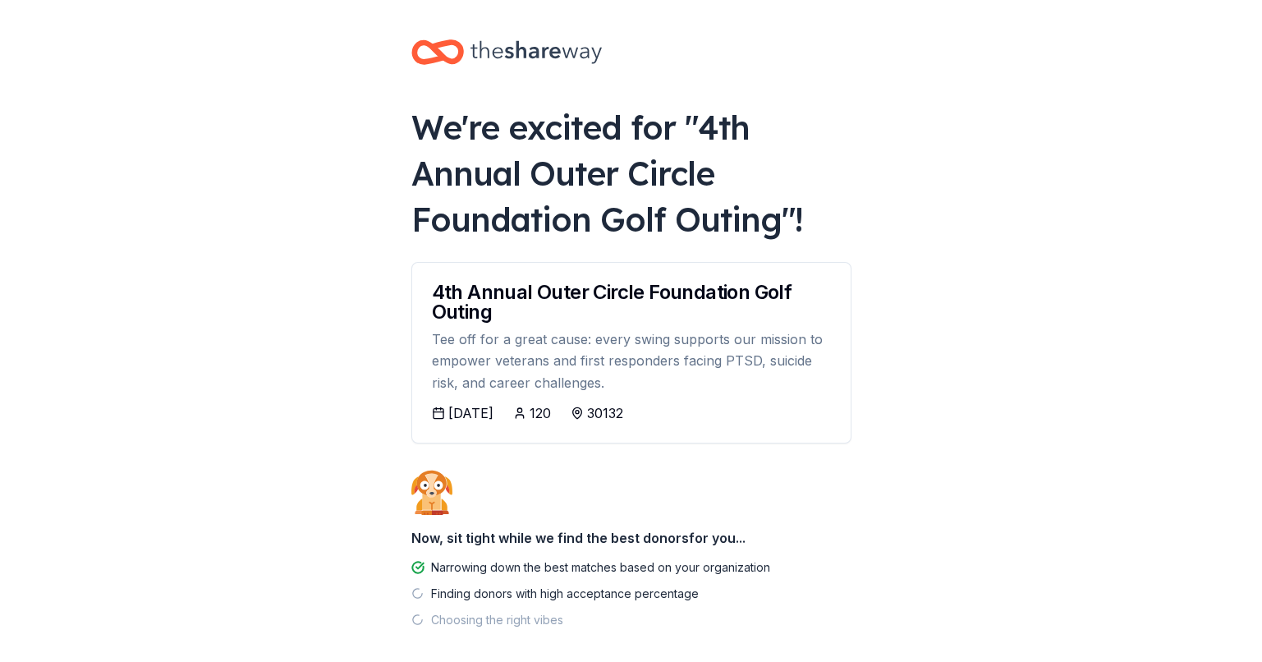
scroll to position [75, 0]
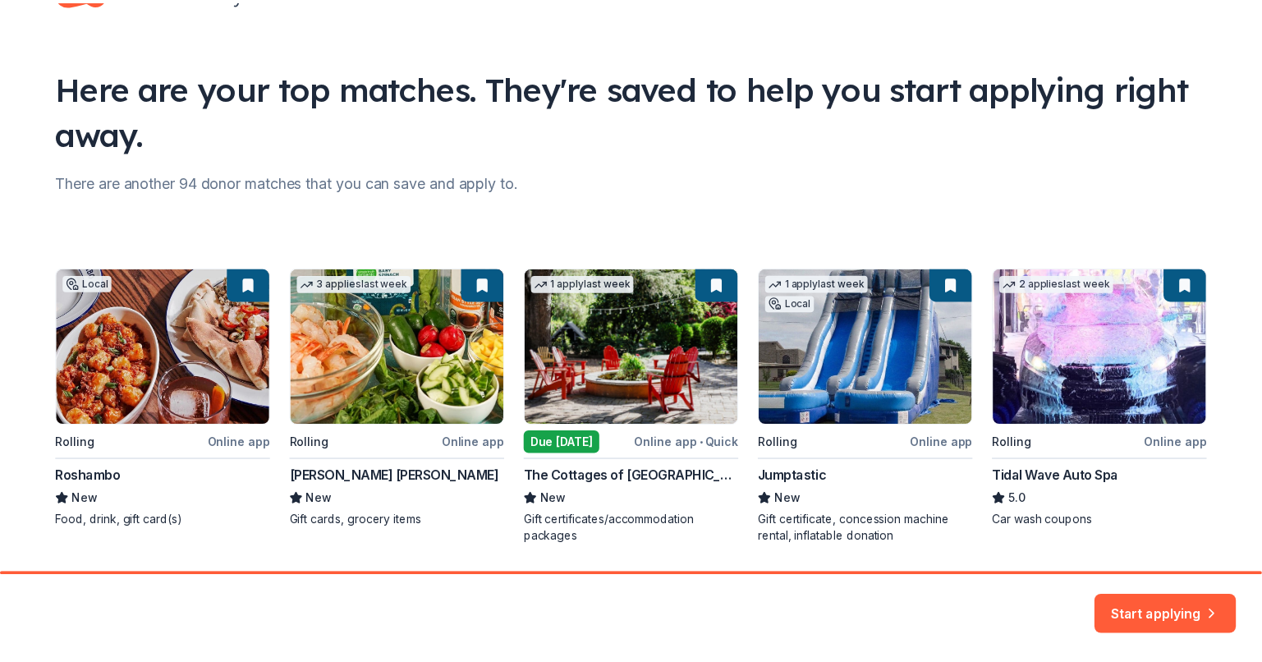
scroll to position [117, 0]
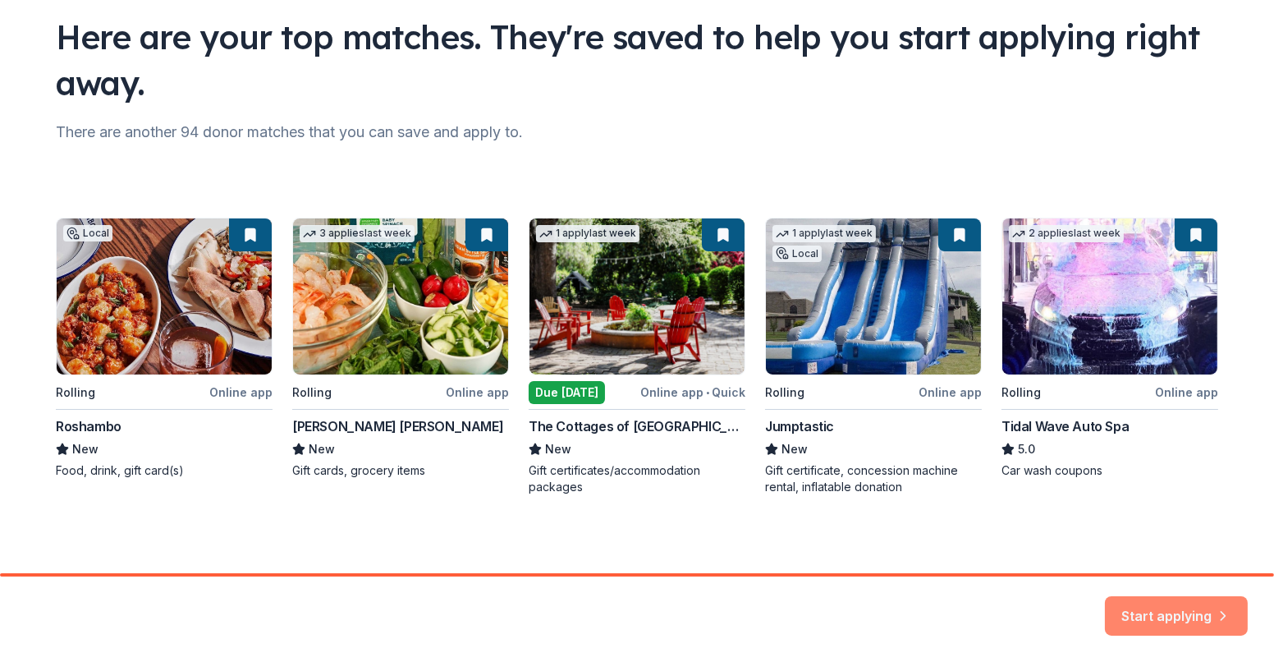
click at [1189, 602] on button "Start applying" at bounding box center [1176, 605] width 143 height 39
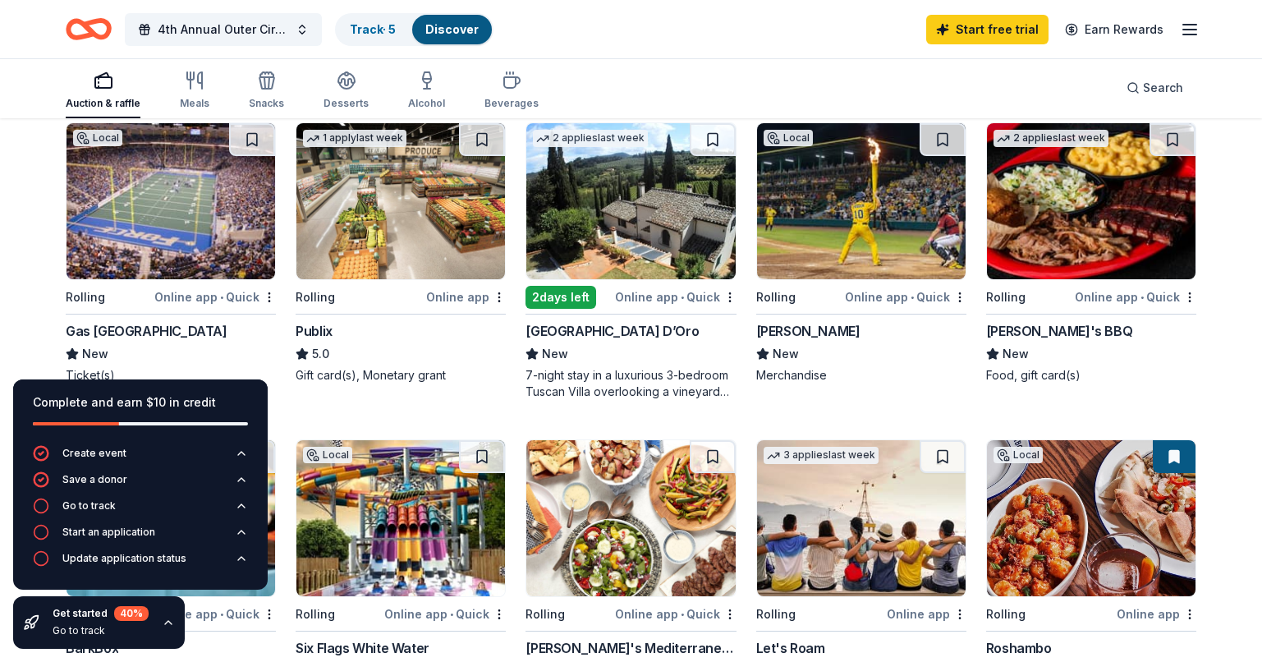
scroll to position [177, 0]
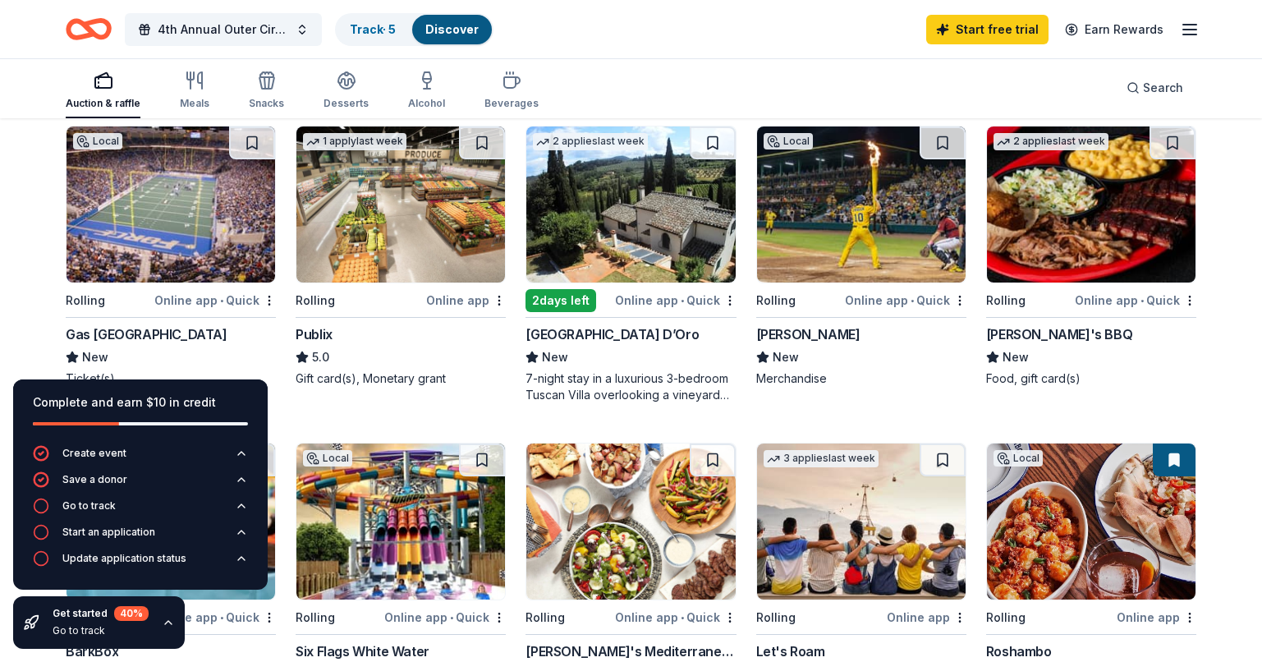
click at [456, 296] on div "Online app" at bounding box center [466, 300] width 80 height 21
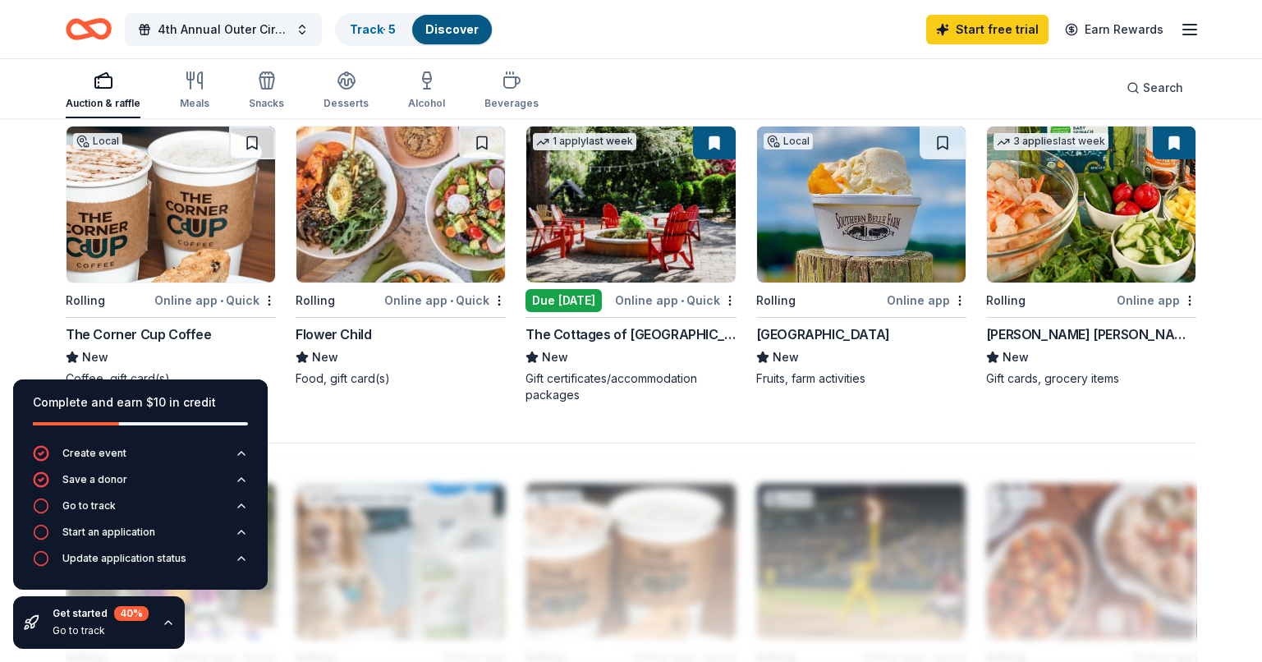
scroll to position [1135, 0]
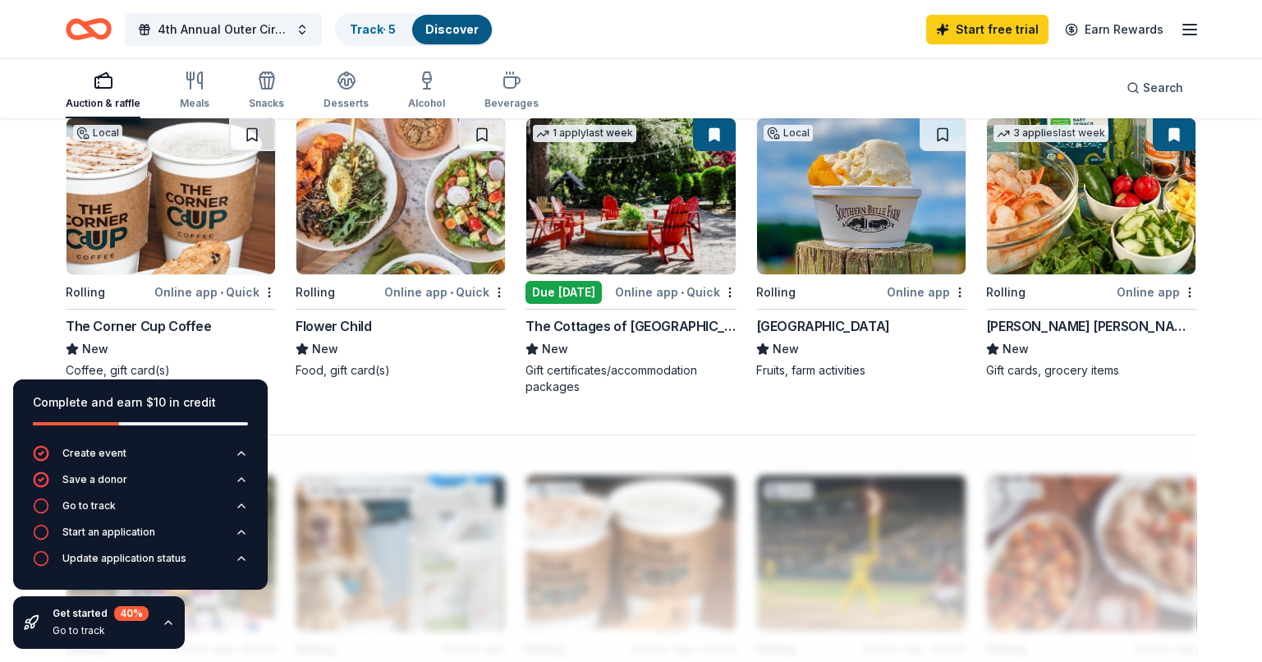
click at [547, 291] on div "Due today" at bounding box center [563, 292] width 76 height 23
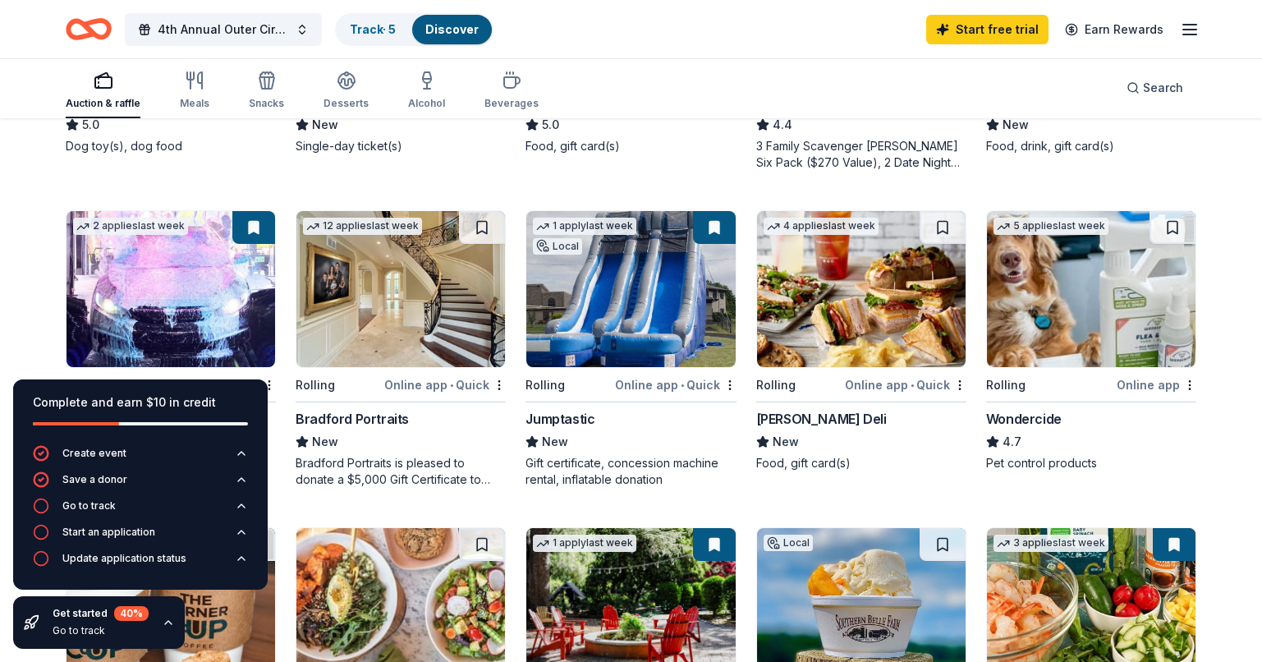
scroll to position [727, 0]
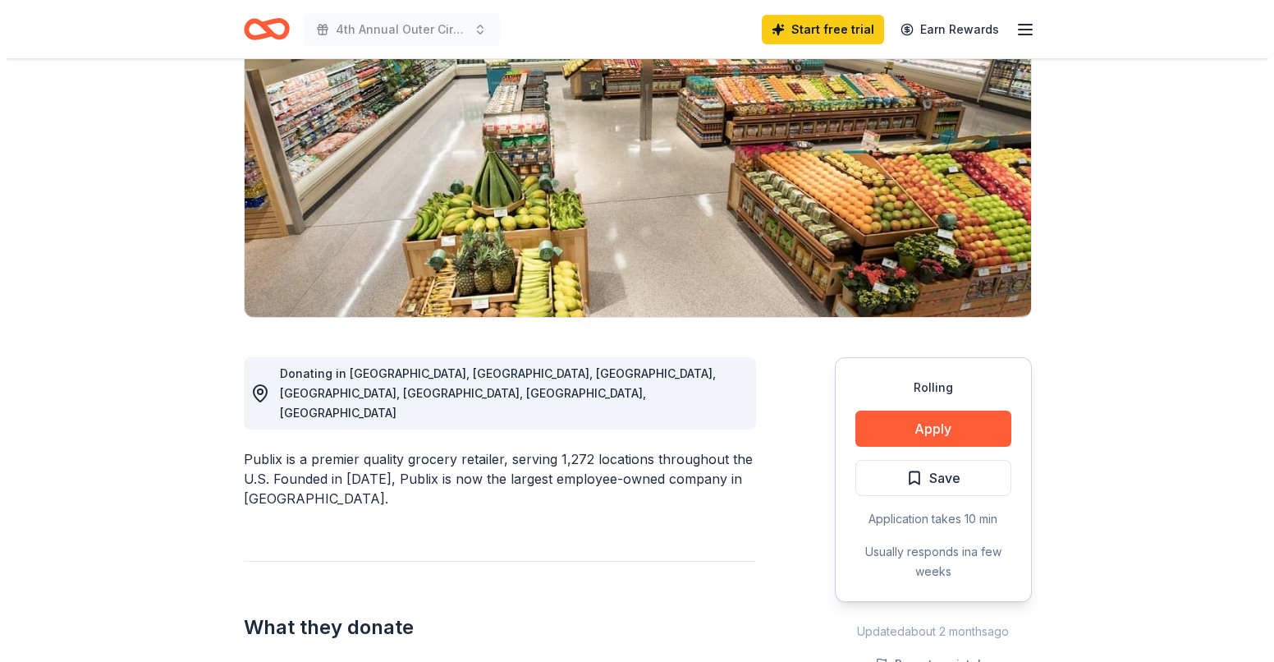
scroll to position [196, 0]
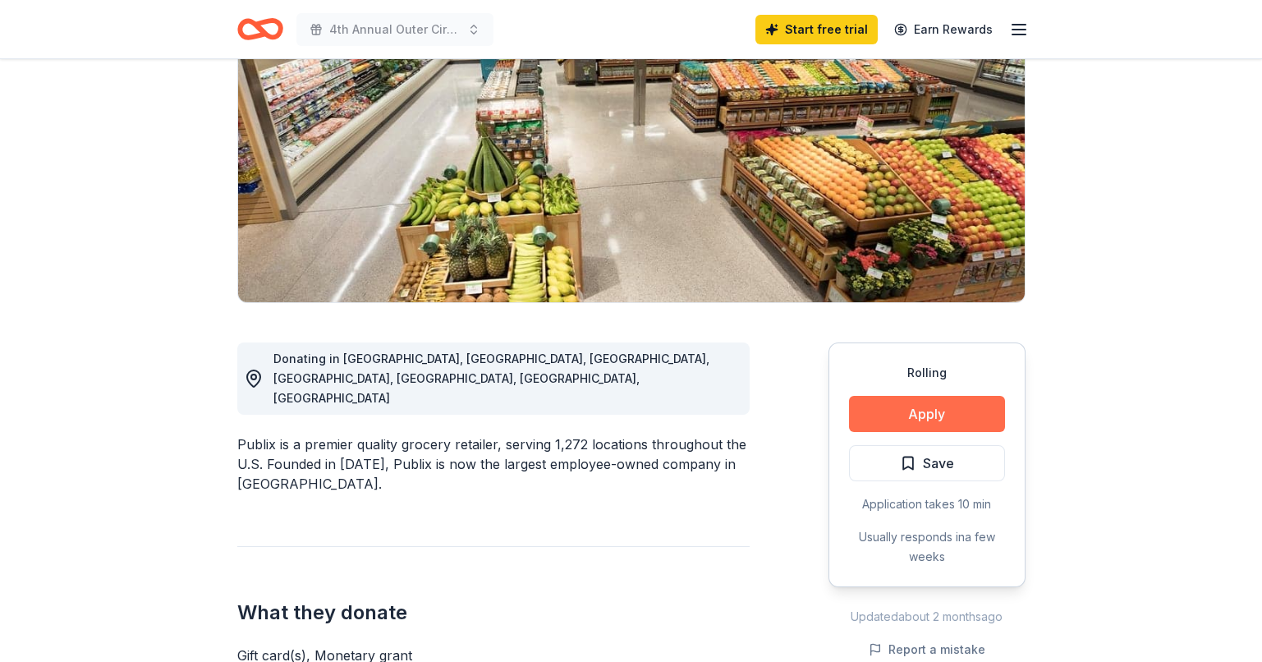
click at [944, 409] on button "Apply" at bounding box center [927, 414] width 156 height 36
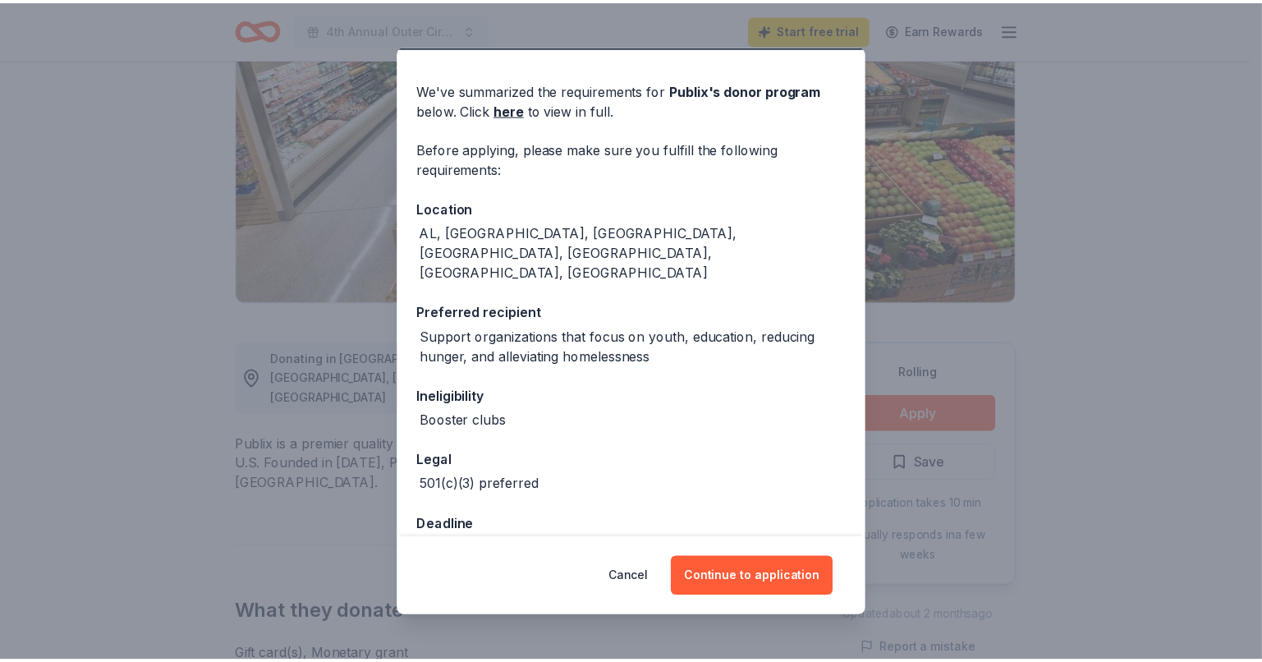
scroll to position [48, 0]
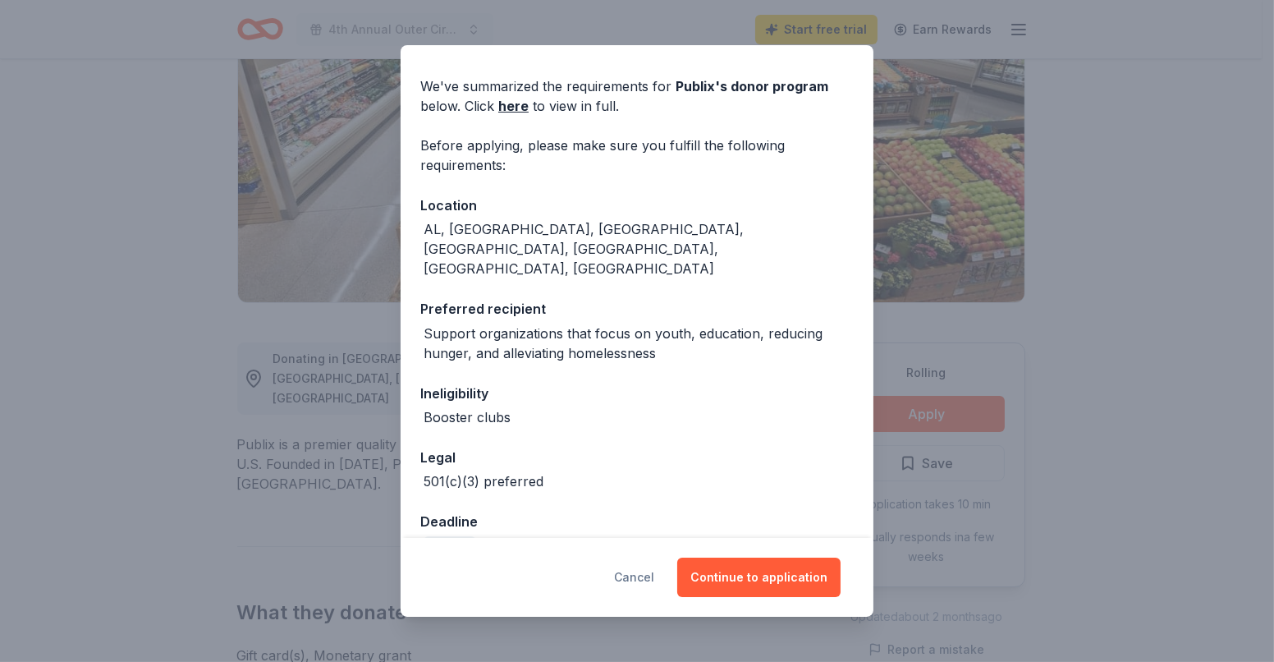
click at [640, 577] on button "Cancel" at bounding box center [634, 576] width 40 height 39
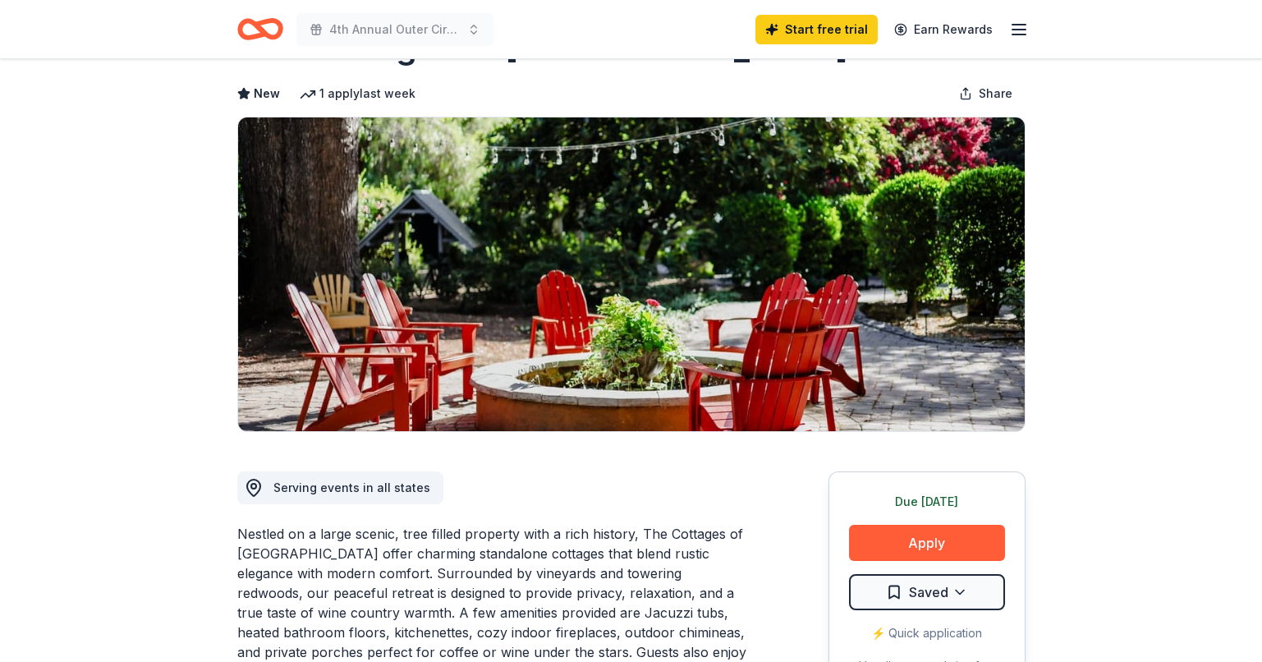
scroll to position [109, 0]
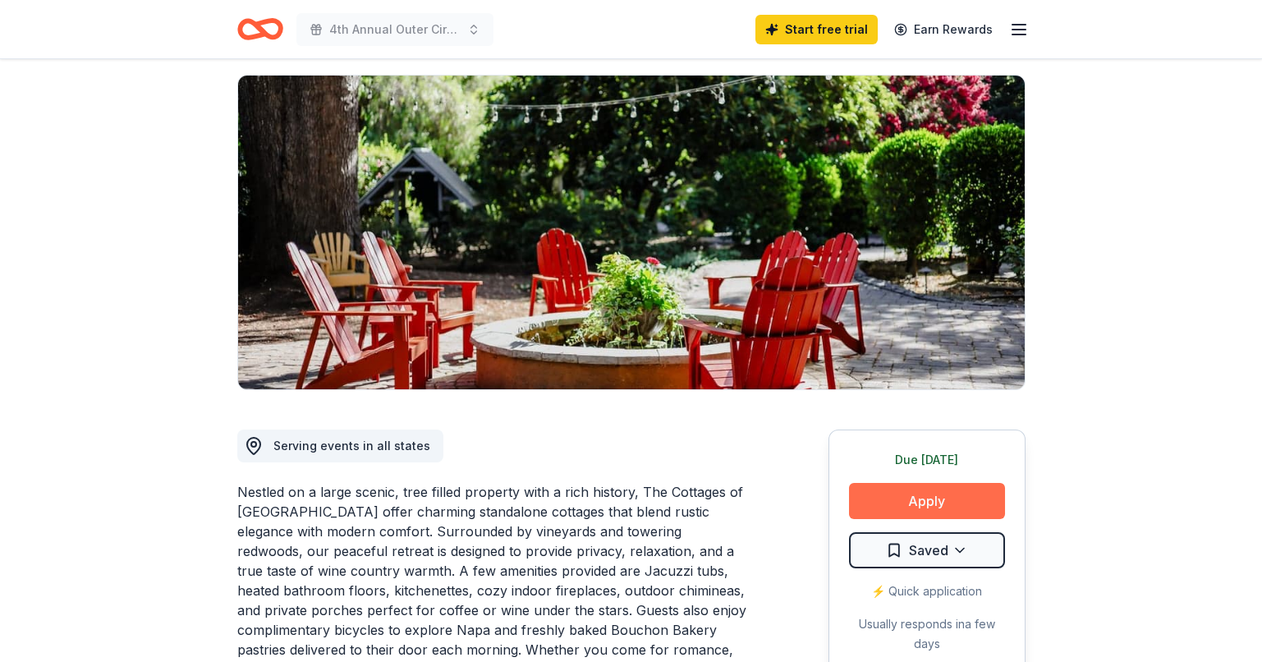
click at [927, 483] on button "Apply" at bounding box center [927, 501] width 156 height 36
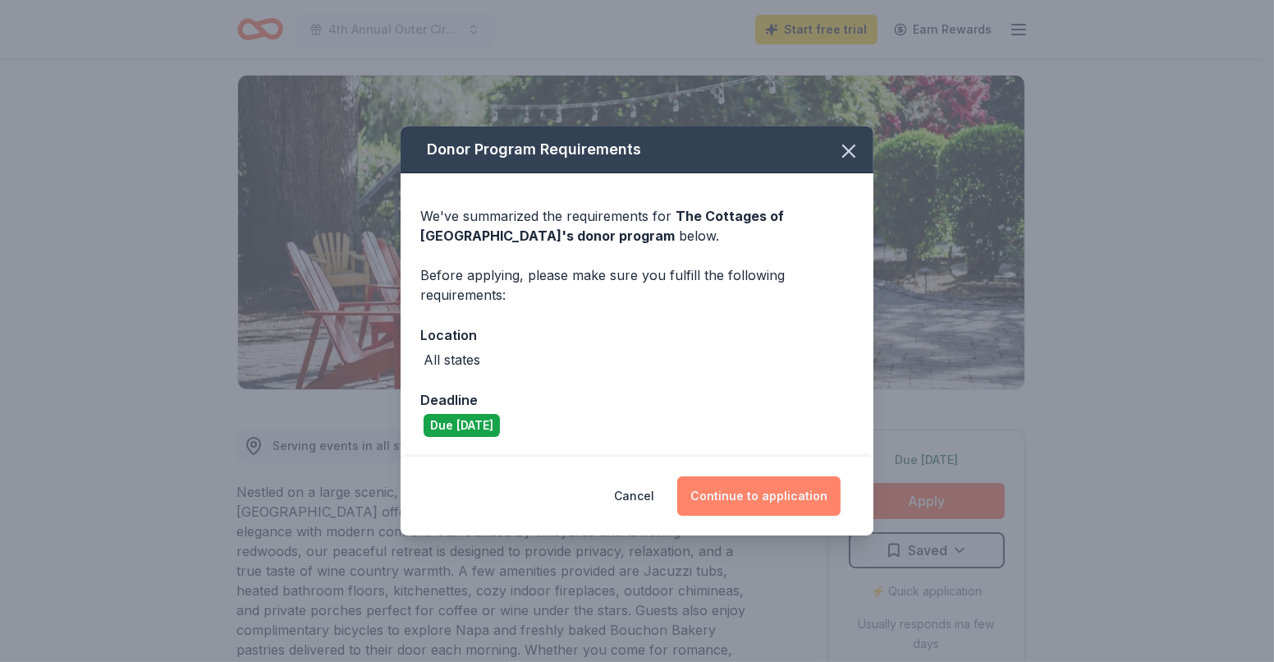
click at [779, 498] on button "Continue to application" at bounding box center [758, 495] width 163 height 39
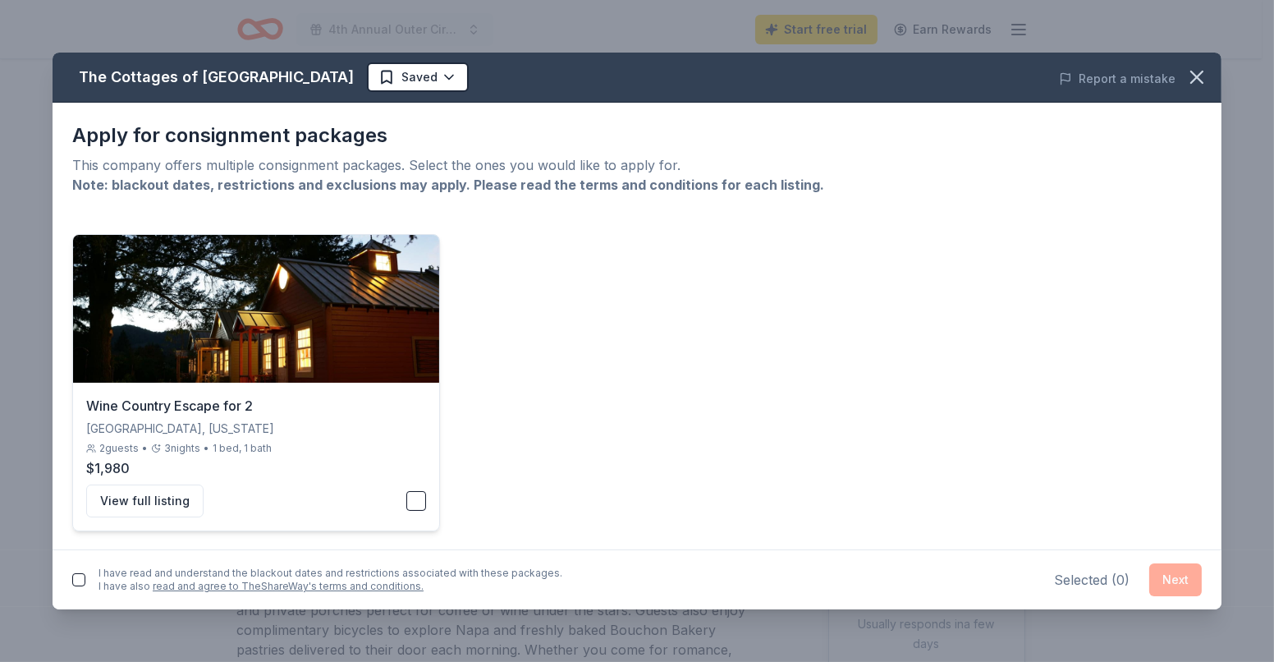
click at [409, 496] on button "button" at bounding box center [416, 501] width 20 height 20
click at [109, 493] on button "View full listing" at bounding box center [144, 500] width 117 height 33
click at [1197, 79] on icon "button" at bounding box center [1197, 77] width 23 height 23
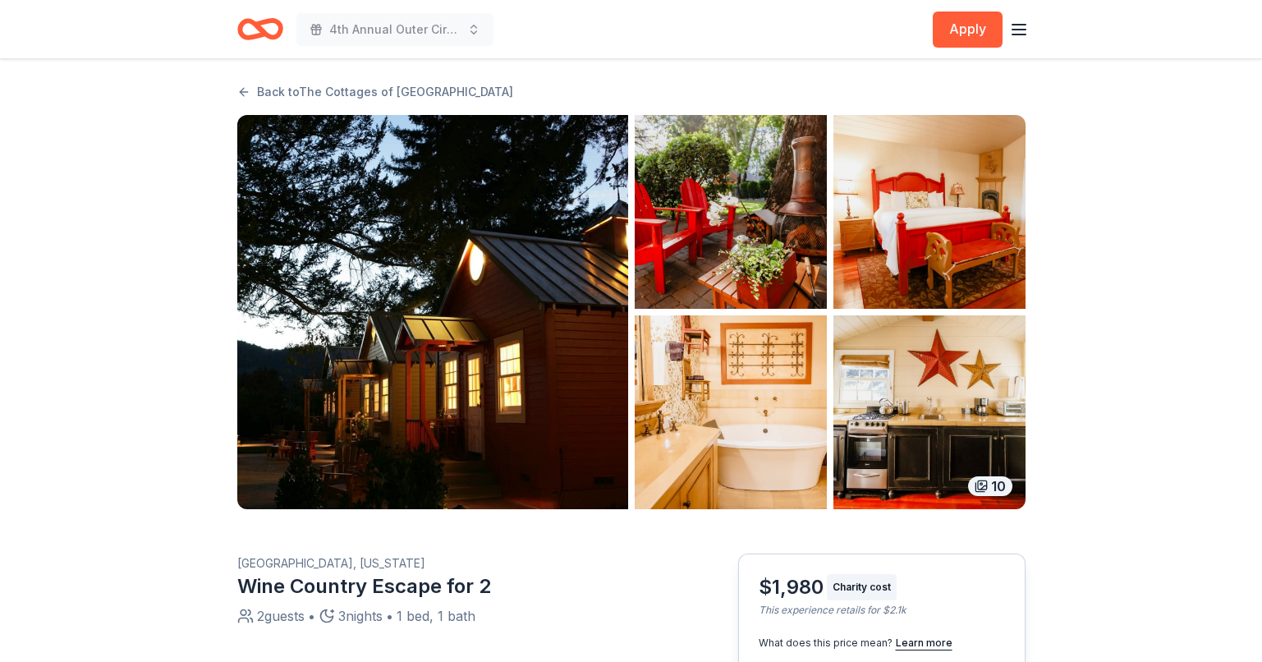
scroll to position [7, 0]
